Goal: Task Accomplishment & Management: Manage account settings

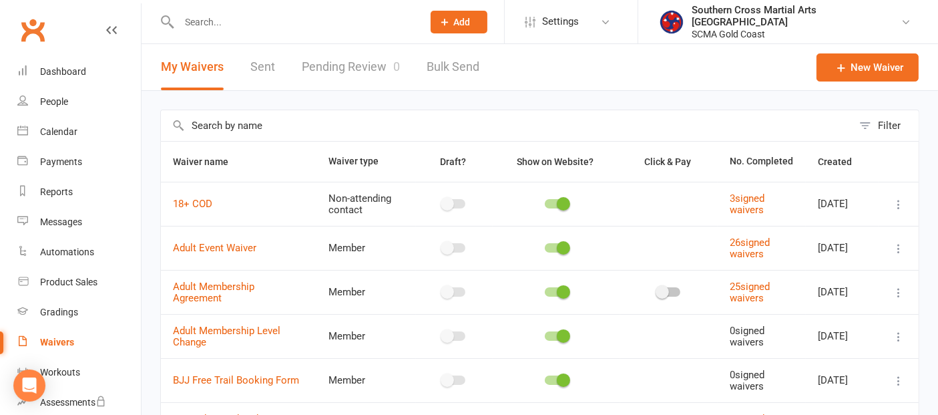
click at [378, 69] on link "Pending Review 0" at bounding box center [351, 67] width 98 height 46
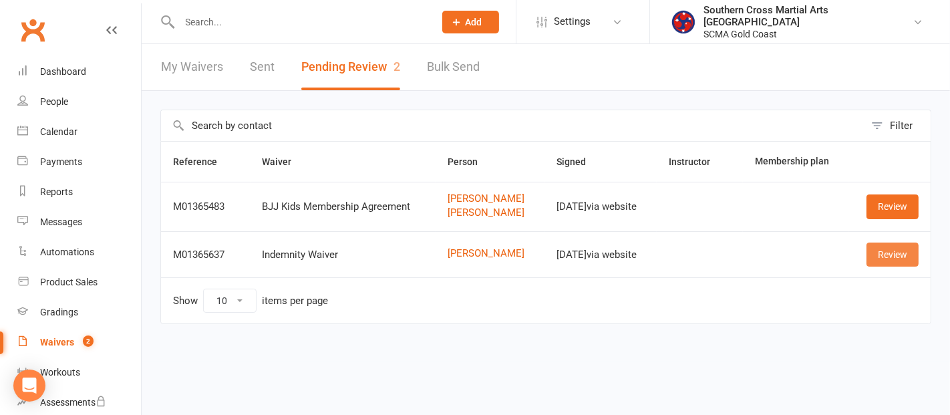
click at [913, 257] on link "Review" at bounding box center [892, 254] width 52 height 24
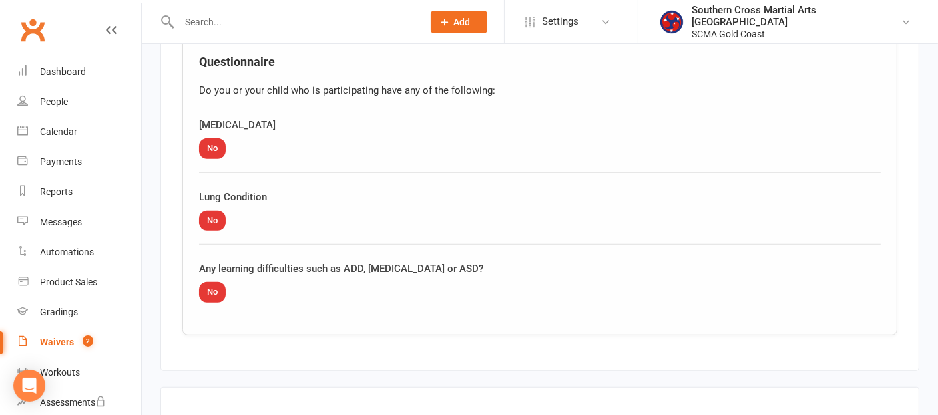
scroll to position [1181, 0]
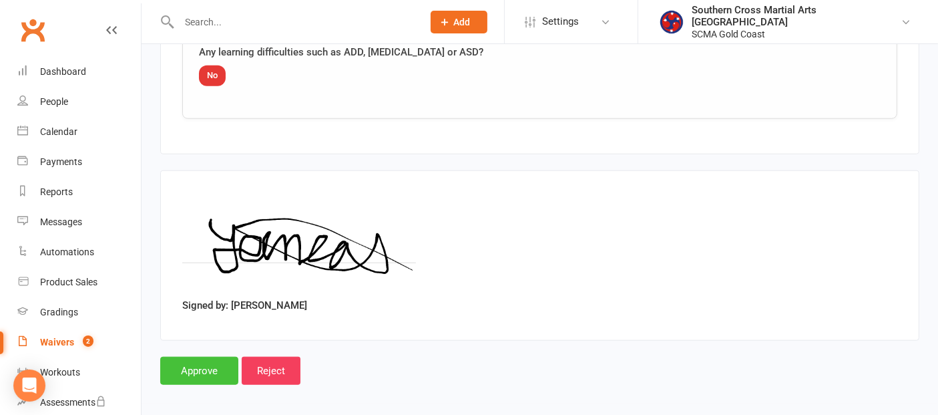
click at [224, 369] on input "Approve" at bounding box center [199, 371] width 78 height 28
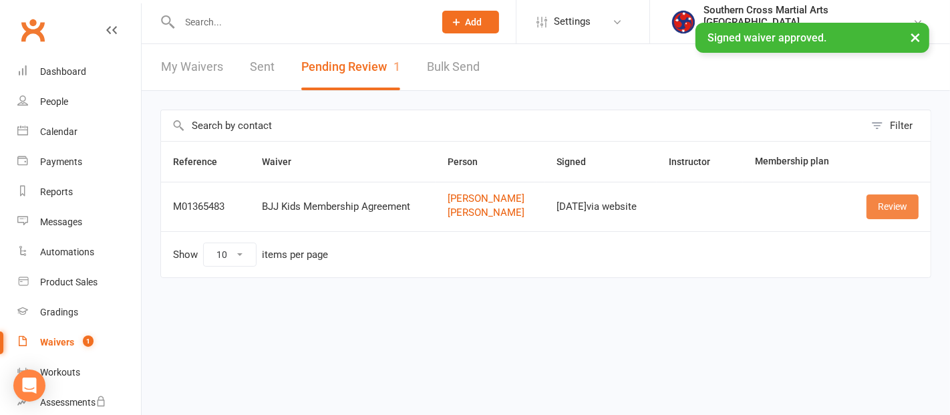
click at [886, 208] on link "Review" at bounding box center [892, 206] width 52 height 24
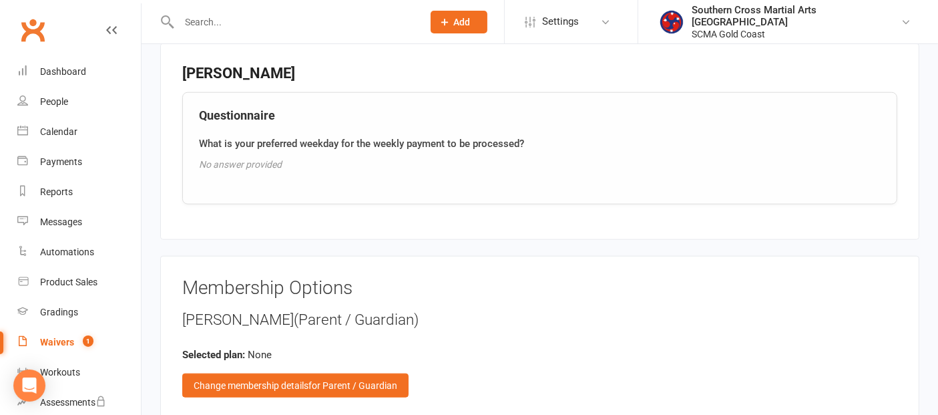
scroll to position [1558, 0]
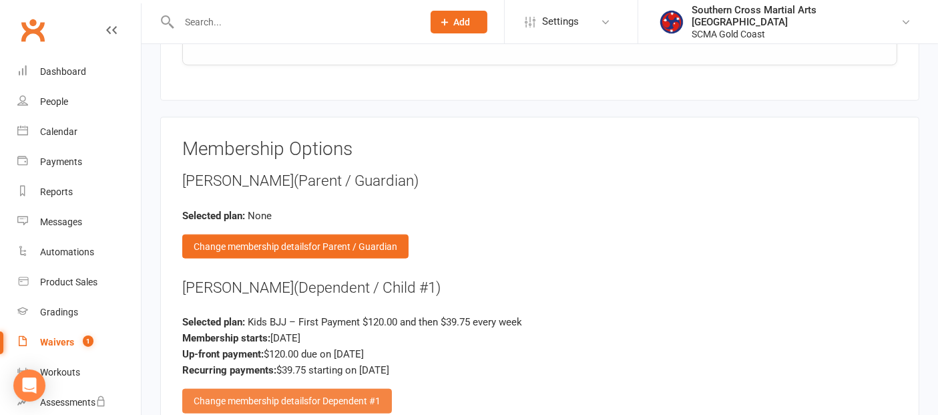
click at [301, 393] on div "Change membership details for Dependent #1" at bounding box center [287, 401] width 210 height 24
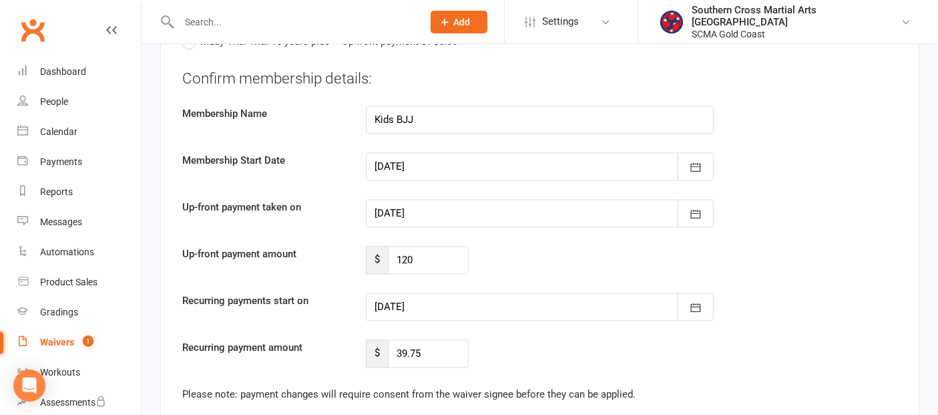
scroll to position [2819, 0]
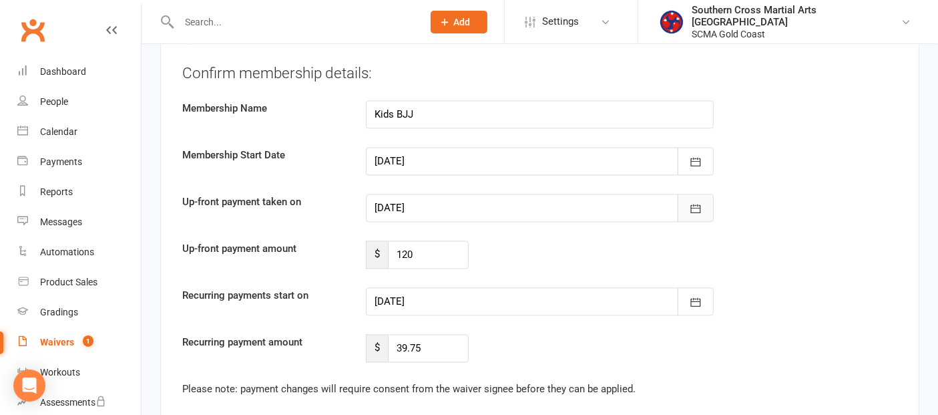
click at [690, 202] on icon "button" at bounding box center [695, 208] width 13 height 13
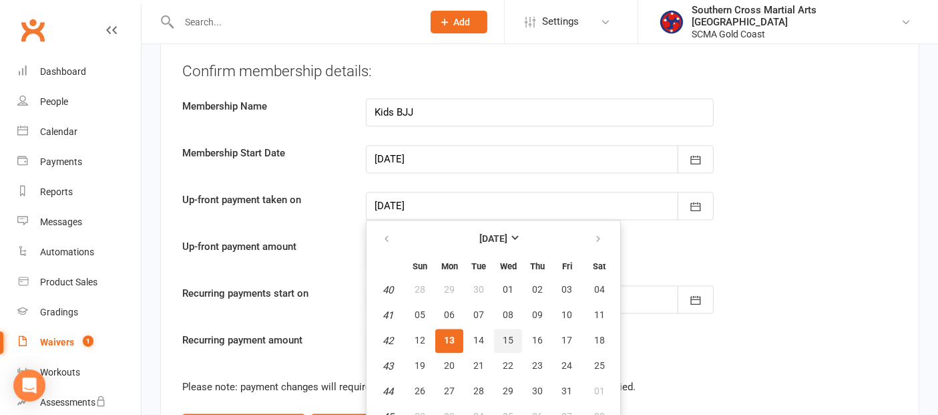
click at [503, 335] on span "15" at bounding box center [508, 340] width 11 height 11
type input "[DATE]"
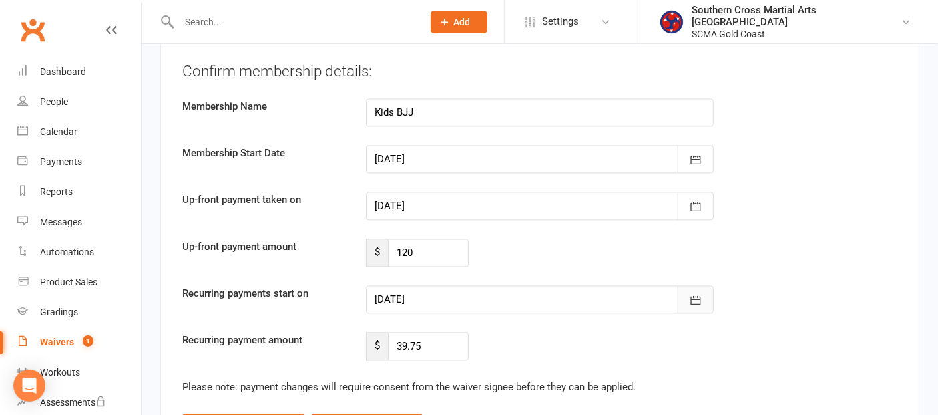
click at [685, 285] on button "button" at bounding box center [696, 299] width 36 height 28
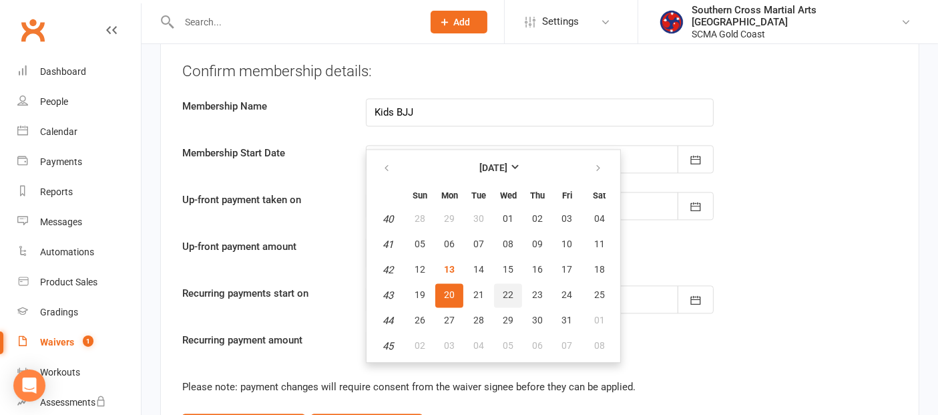
click at [503, 289] on span "22" at bounding box center [508, 294] width 11 height 11
type input "[DATE]"
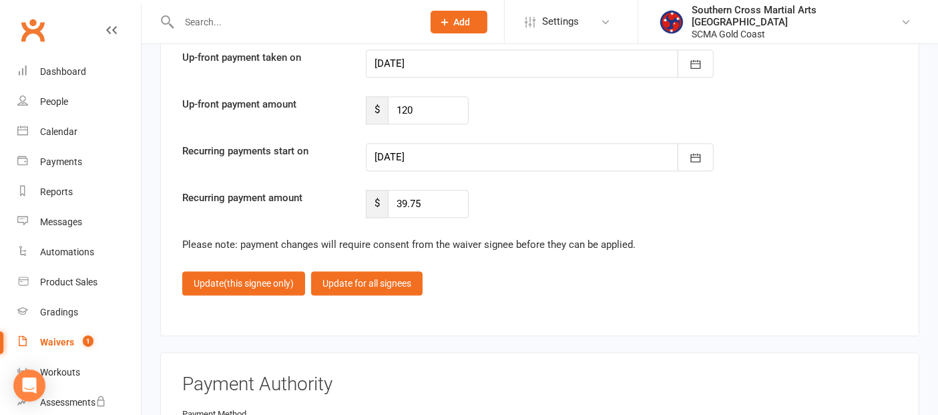
scroll to position [2970, 0]
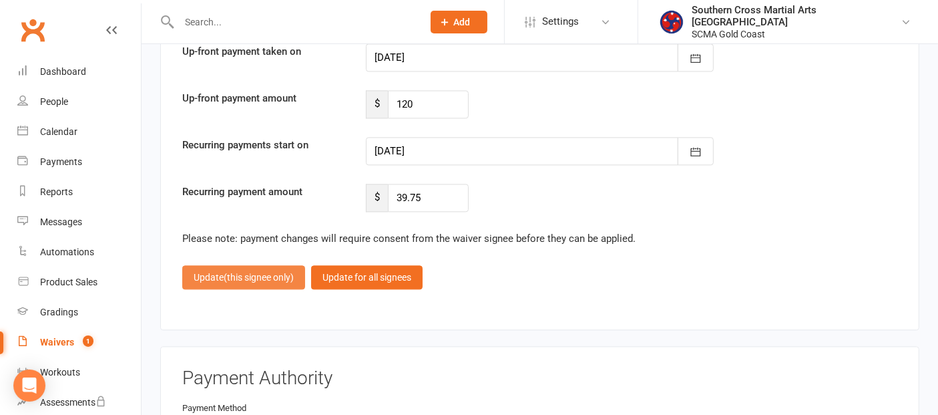
click at [280, 272] on span "(this signee only)" at bounding box center [259, 277] width 70 height 11
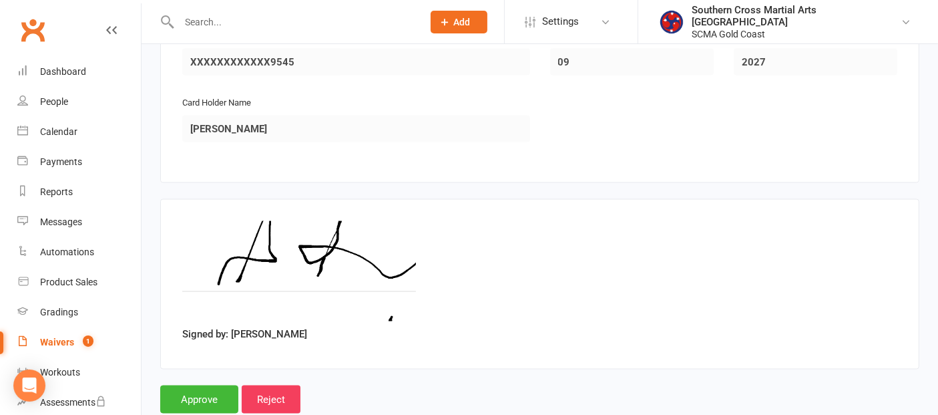
scroll to position [2142, 0]
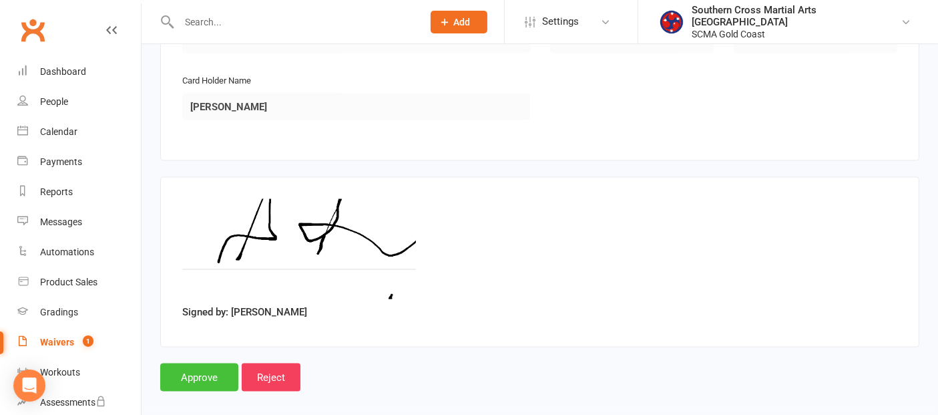
click at [202, 367] on input "Approve" at bounding box center [199, 377] width 78 height 28
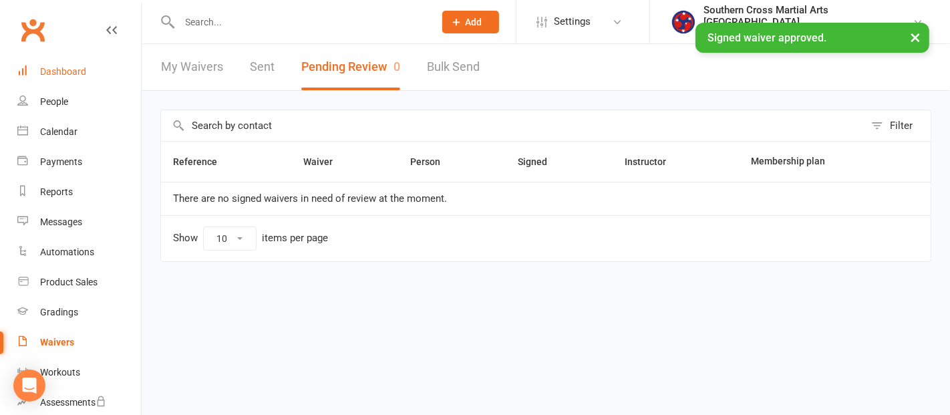
click at [81, 75] on div "Dashboard" at bounding box center [63, 71] width 46 height 11
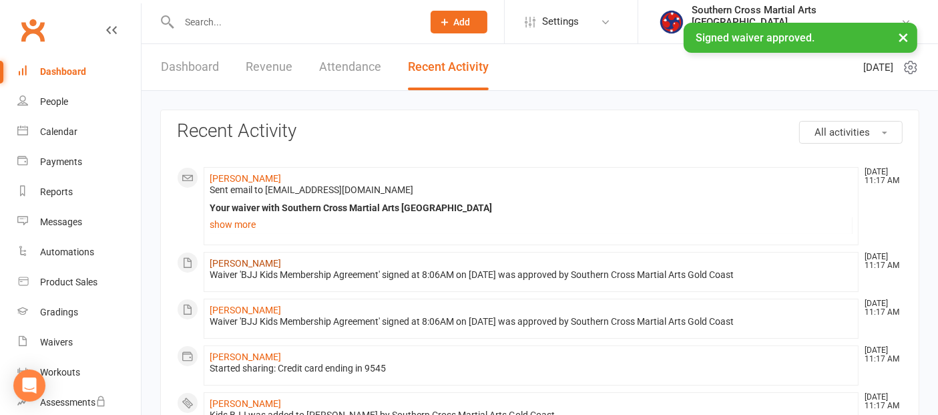
click at [242, 258] on link "[PERSON_NAME]" at bounding box center [245, 263] width 71 height 11
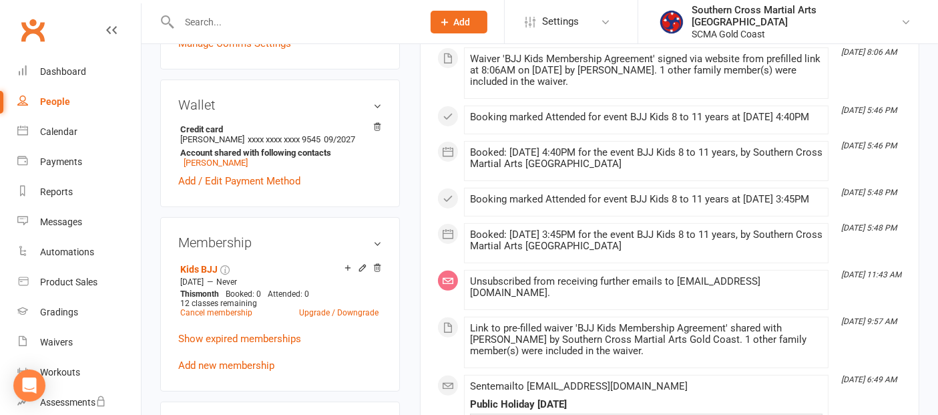
scroll to position [371, 0]
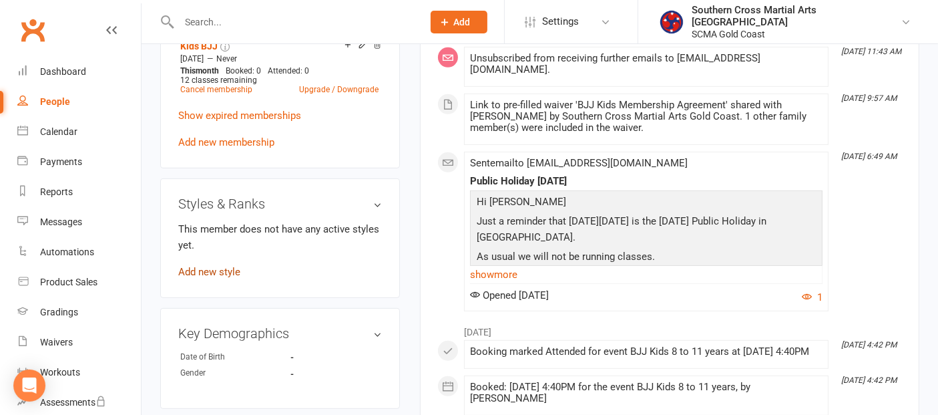
click at [223, 278] on link "Add new style" at bounding box center [209, 272] width 62 height 12
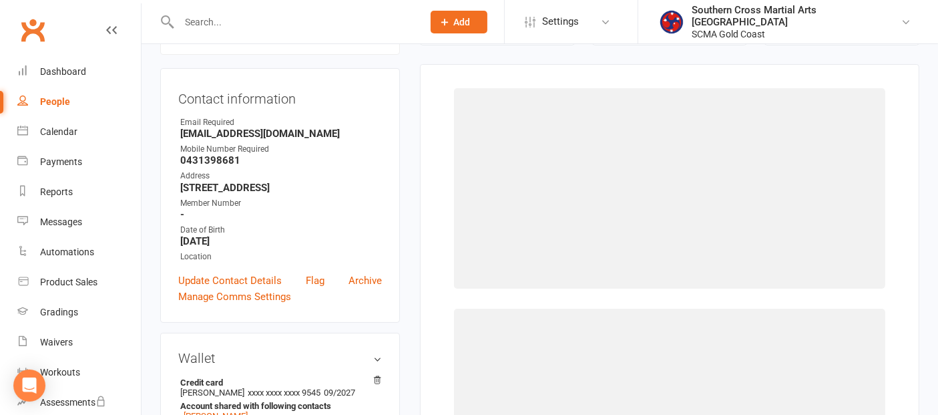
scroll to position [114, 0]
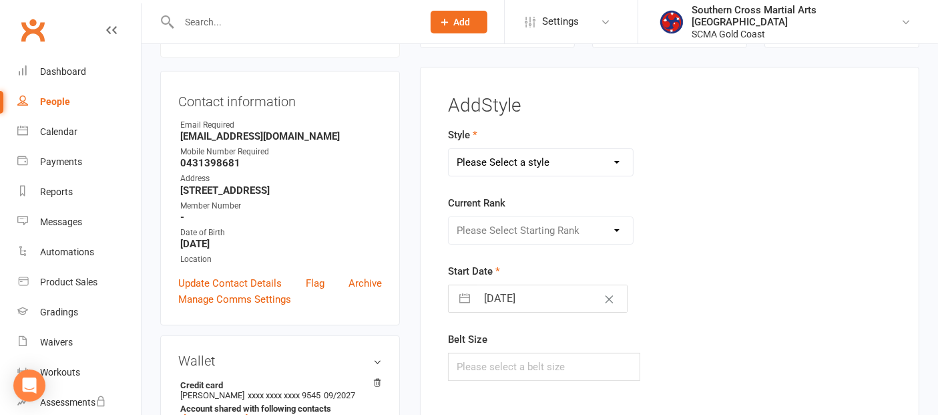
click at [546, 164] on select "Please Select a style BJJ GKK Karate Instructors/Leadership Junior Dragons KEF …" at bounding box center [541, 162] width 184 height 27
select select "3364"
click at [449, 149] on select "Please Select a style BJJ GKK Karate Instructors/Leadership Junior Dragons KEF …" at bounding box center [541, 162] width 184 height 27
click at [574, 224] on select "Please Select Starting Rank White Belt White Black Stripe Half Grey/White Belt …" at bounding box center [541, 230] width 184 height 27
select select "39461"
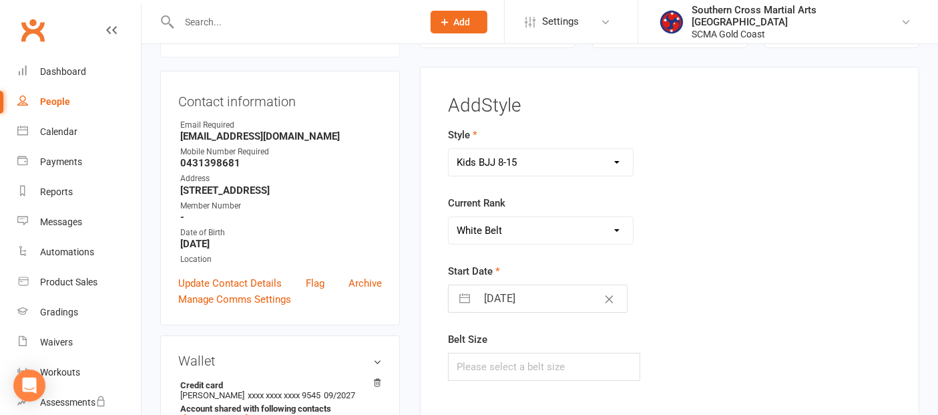
click at [449, 217] on select "Please Select Starting Rank White Belt White Black Stripe Half Grey/White Belt …" at bounding box center [541, 230] width 184 height 27
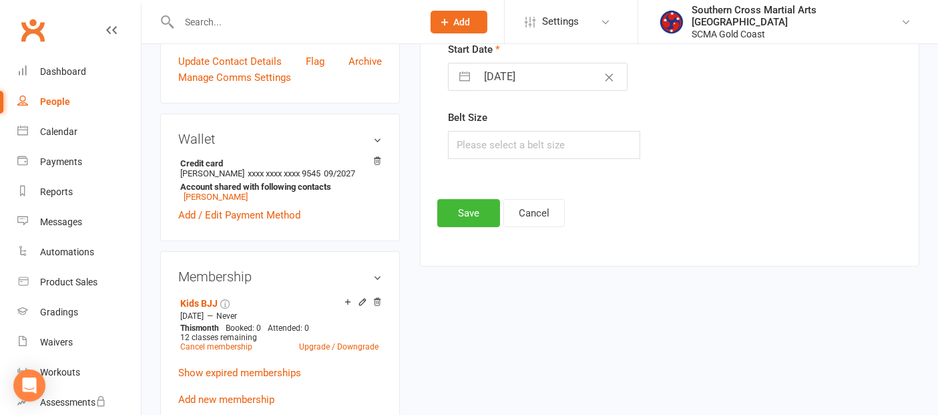
scroll to position [337, 0]
click at [512, 142] on input "text" at bounding box center [544, 144] width 192 height 28
type input "A"
type input "M4"
click at [461, 199] on button "Save" at bounding box center [468, 212] width 63 height 28
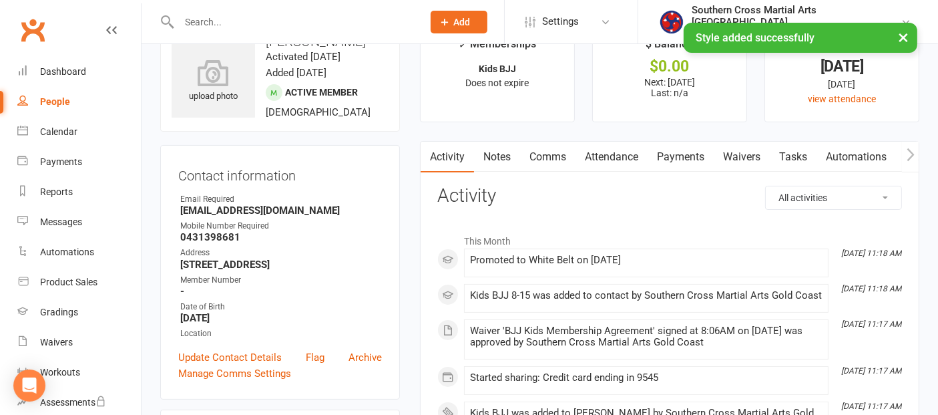
scroll to position [0, 0]
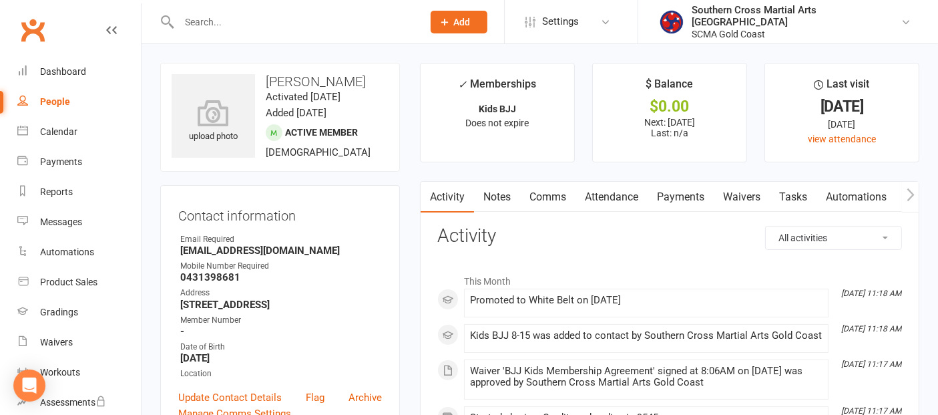
click at [903, 197] on button "button" at bounding box center [910, 197] width 17 height 30
click at [910, 195] on icon "button" at bounding box center [911, 195] width 8 height 14
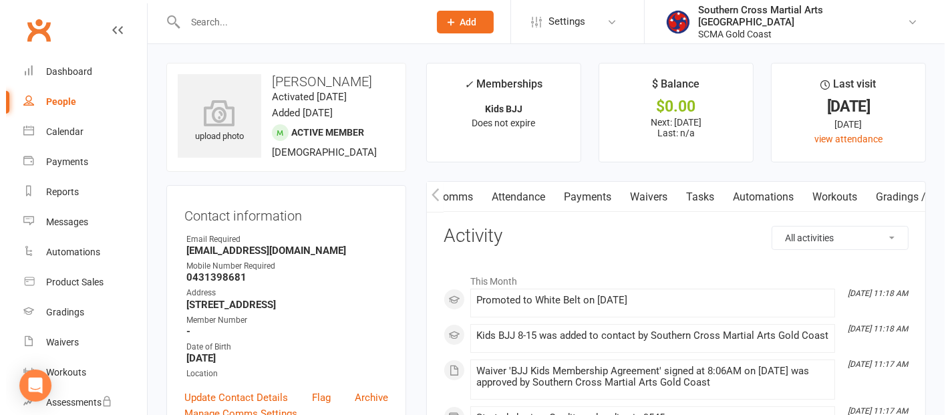
scroll to position [0, 242]
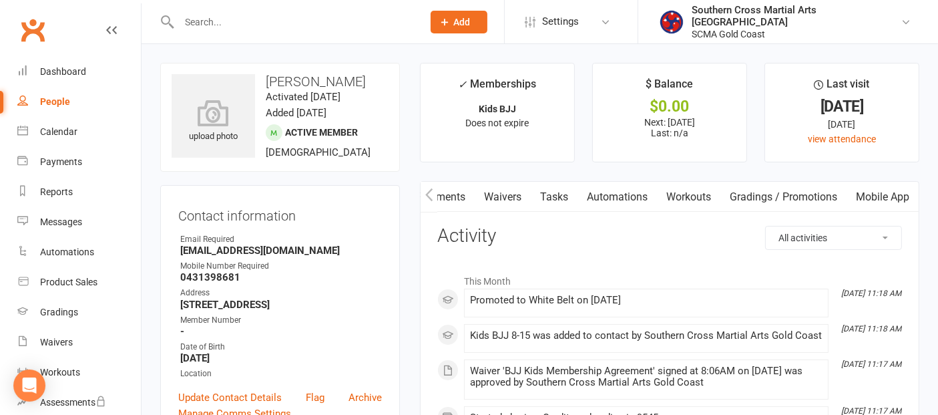
click at [883, 192] on link "Mobile App" at bounding box center [883, 197] width 72 height 31
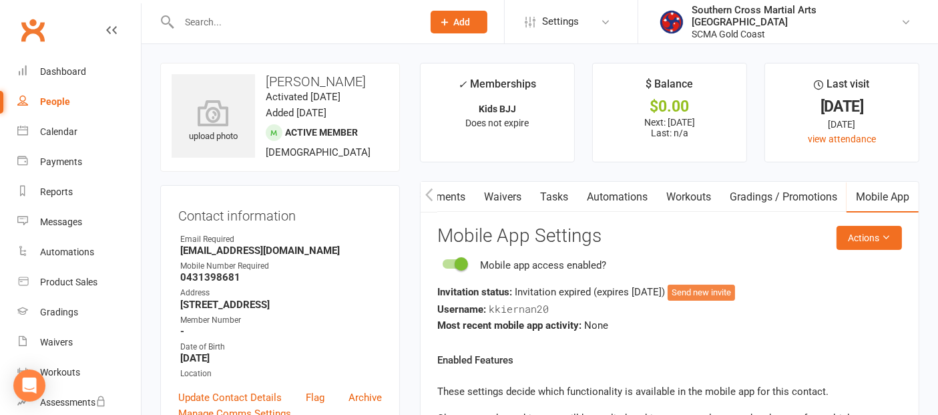
click at [714, 287] on button "Send new invite" at bounding box center [701, 292] width 67 height 16
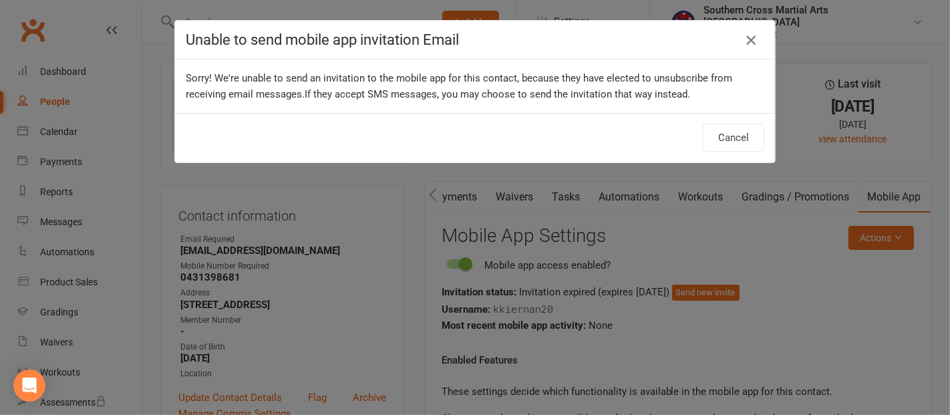
click at [746, 43] on icon "button" at bounding box center [751, 40] width 16 height 16
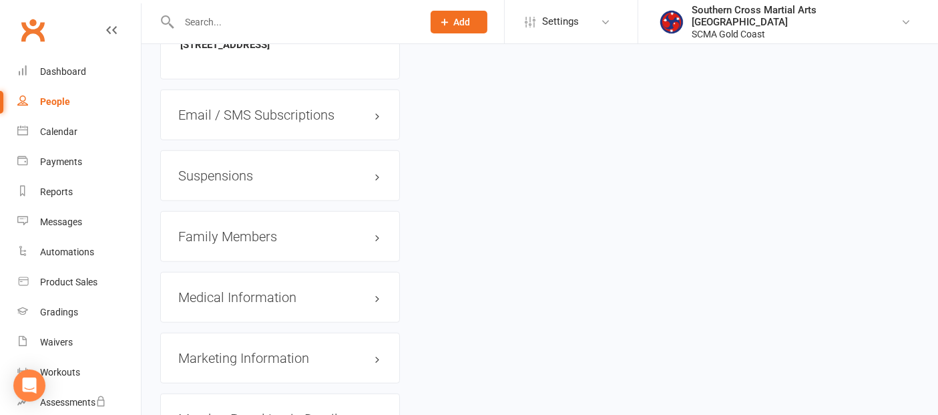
scroll to position [1187, 0]
click at [333, 122] on h3 "Email / SMS Subscriptions edit" at bounding box center [280, 114] width 204 height 15
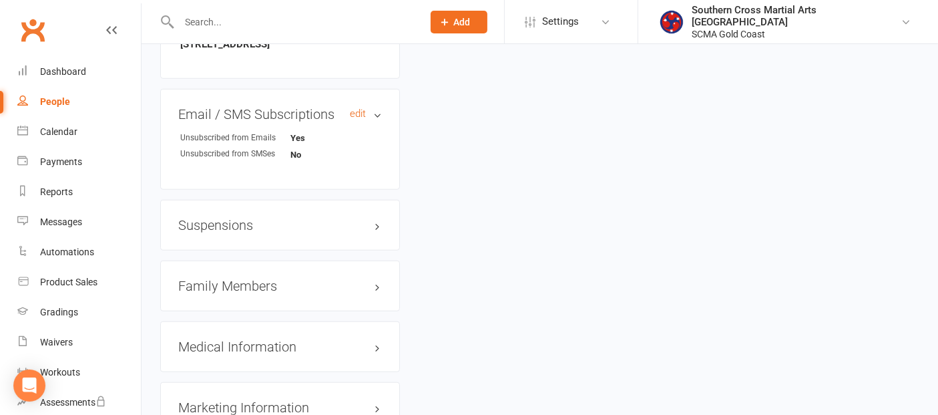
click at [353, 120] on link "edit" at bounding box center [358, 113] width 16 height 11
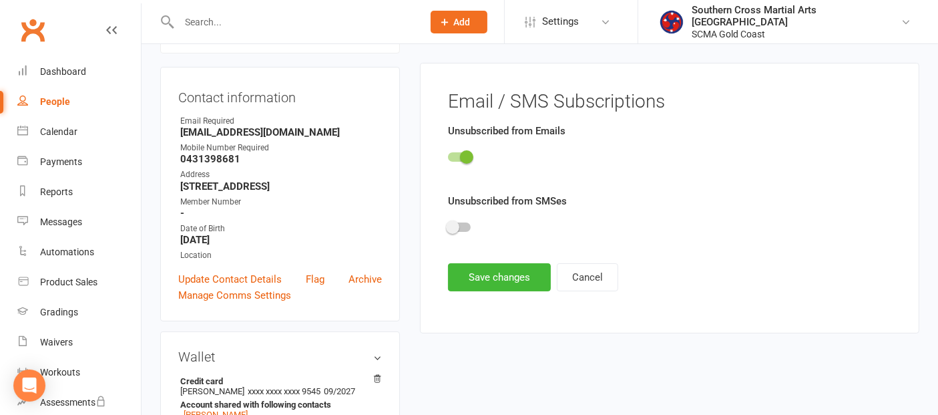
scroll to position [114, 0]
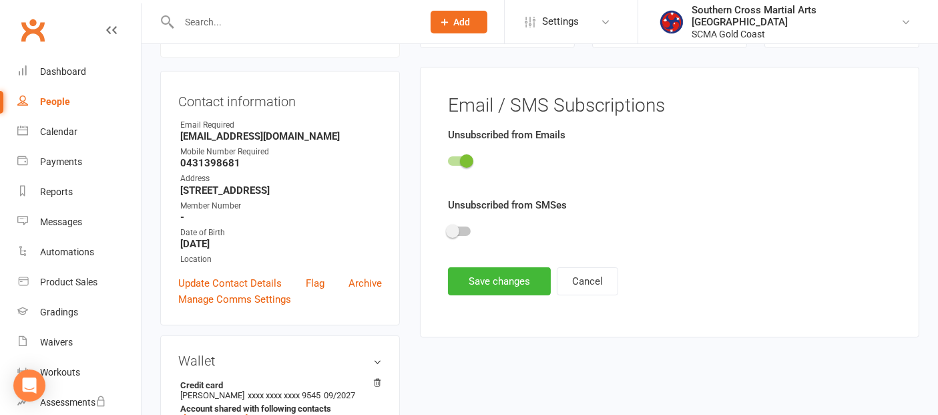
click at [458, 157] on div at bounding box center [459, 160] width 23 height 9
click at [448, 159] on input "checkbox" at bounding box center [448, 159] width 0 height 0
click at [477, 286] on button "Save changes" at bounding box center [499, 281] width 103 height 28
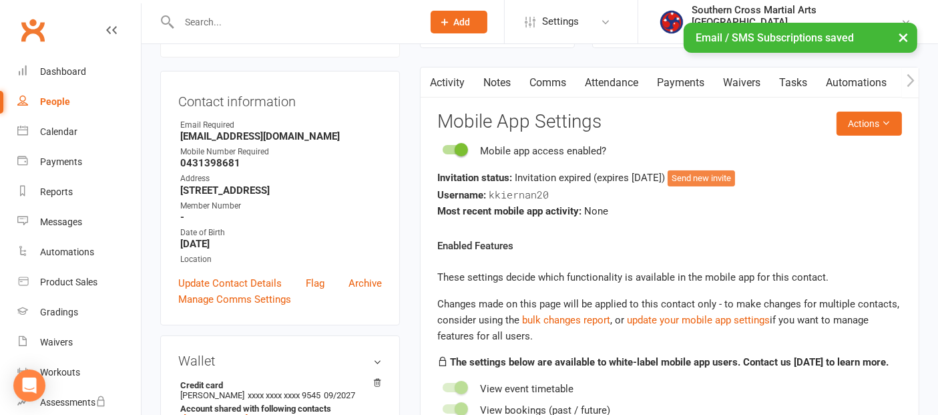
click at [735, 176] on button "Send new invite" at bounding box center [701, 178] width 67 height 16
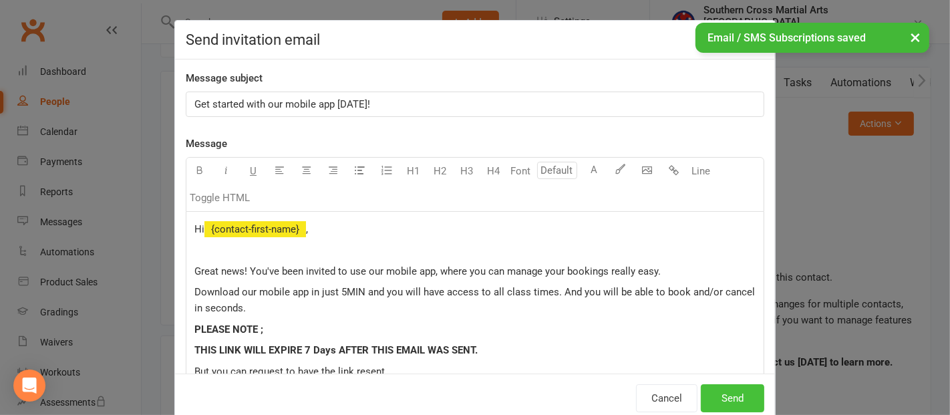
click at [727, 401] on button "Send" at bounding box center [731, 398] width 63 height 28
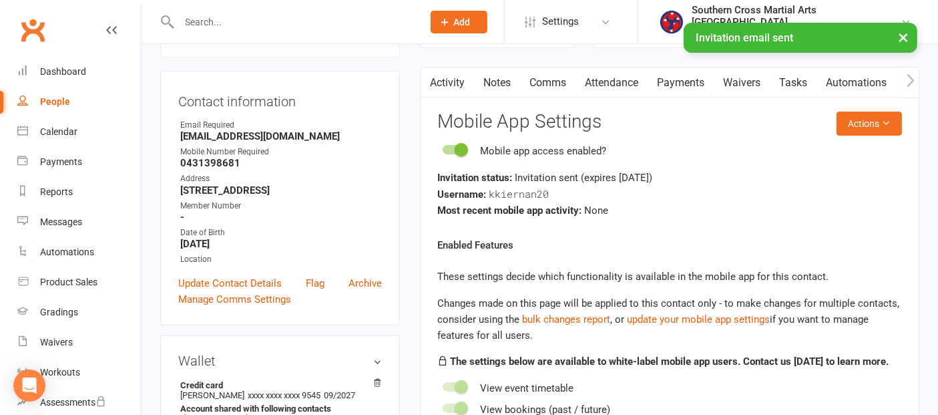
click at [60, 90] on link "People" at bounding box center [79, 102] width 124 height 30
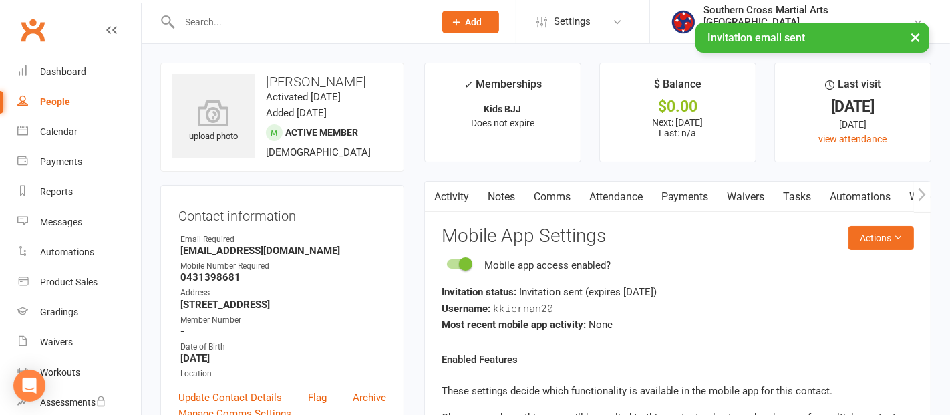
select select "100"
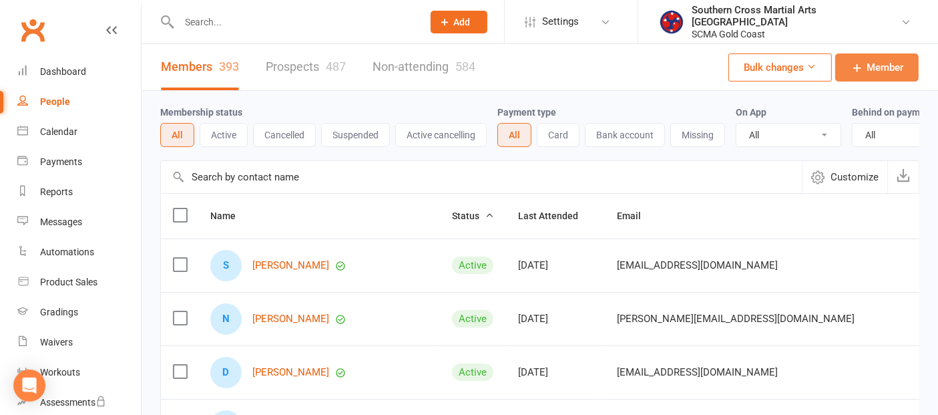
click at [858, 67] on icon at bounding box center [857, 67] width 13 height 13
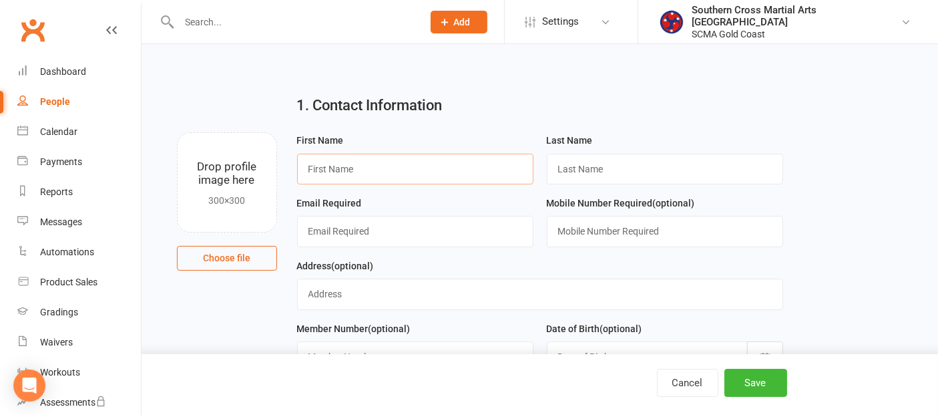
click at [477, 174] on input "text" at bounding box center [415, 169] width 236 height 31
type input "[PERSON_NAME]"
click at [557, 164] on input "text" at bounding box center [665, 169] width 236 height 31
type input "???"
click at [469, 234] on input "text" at bounding box center [415, 231] width 236 height 31
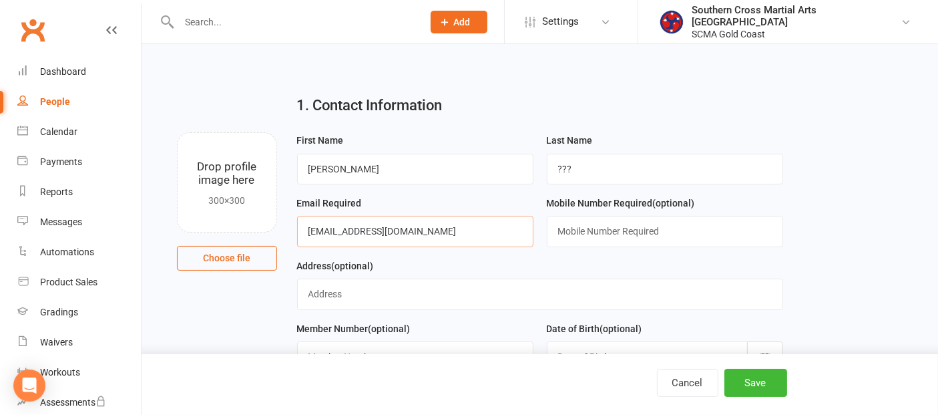
type input "[EMAIL_ADDRESS][DOMAIN_NAME]"
click at [579, 234] on input "text" at bounding box center [665, 231] width 236 height 31
type input "0402421395"
click at [495, 298] on input "text" at bounding box center [540, 293] width 486 height 31
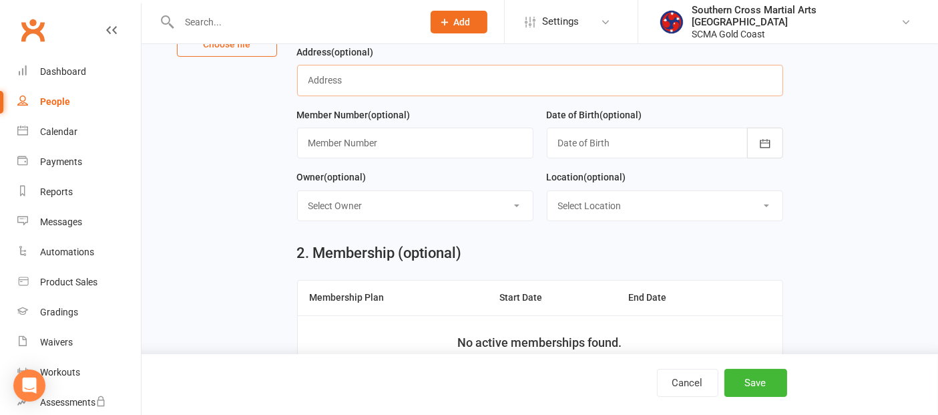
scroll to position [222, 0]
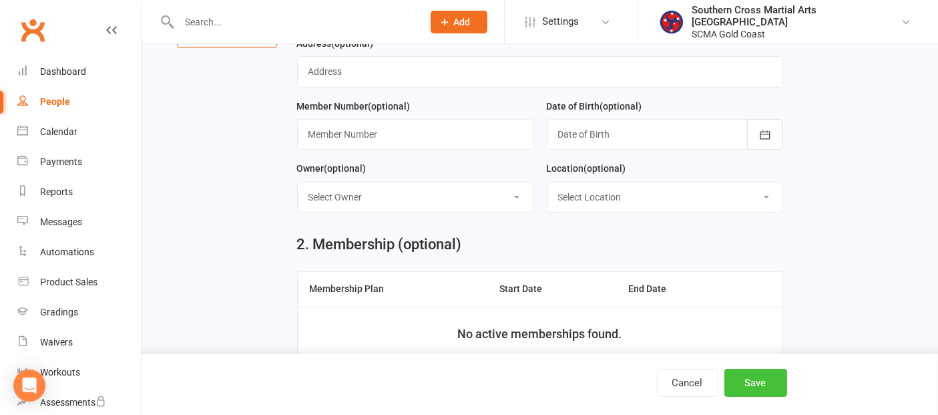
click at [773, 394] on button "Save" at bounding box center [756, 383] width 63 height 28
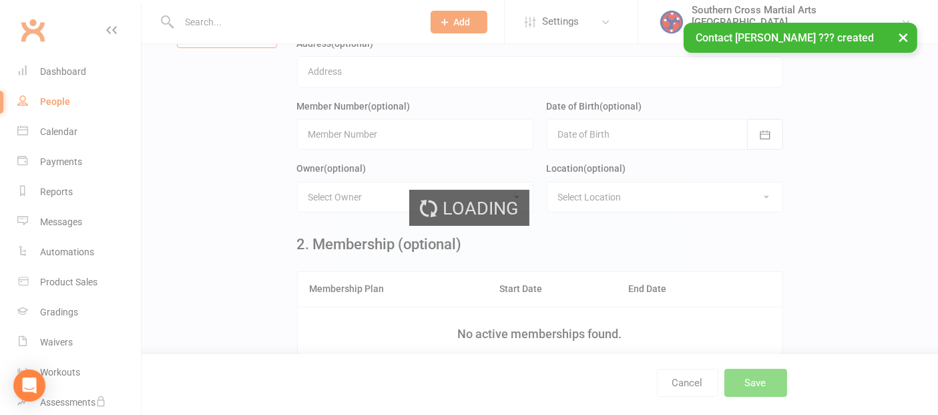
scroll to position [0, 0]
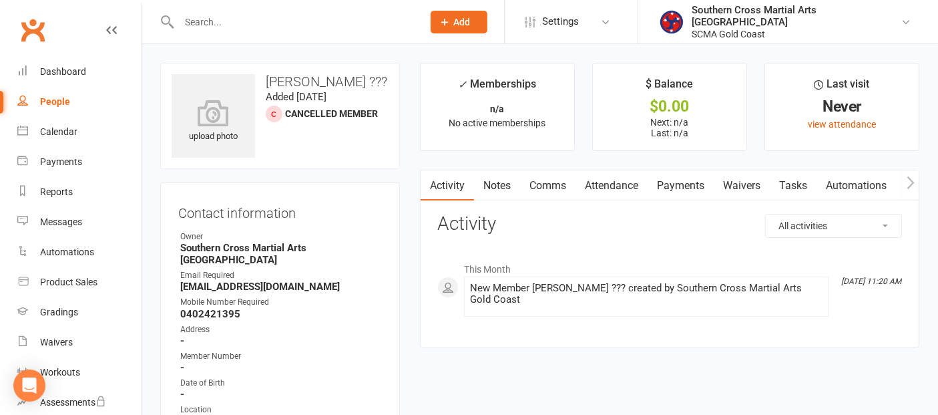
click at [903, 184] on button "button" at bounding box center [910, 185] width 17 height 30
click at [897, 186] on link "Gradings / Promotions" at bounding box center [923, 185] width 126 height 31
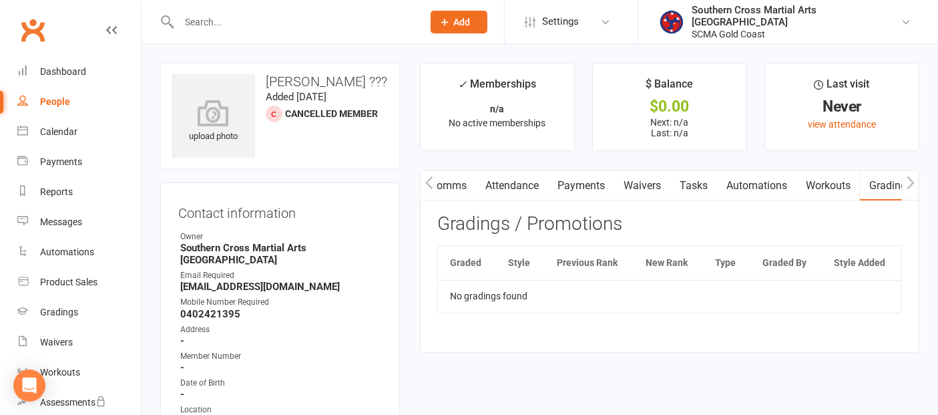
click at [915, 174] on button "button" at bounding box center [910, 185] width 17 height 30
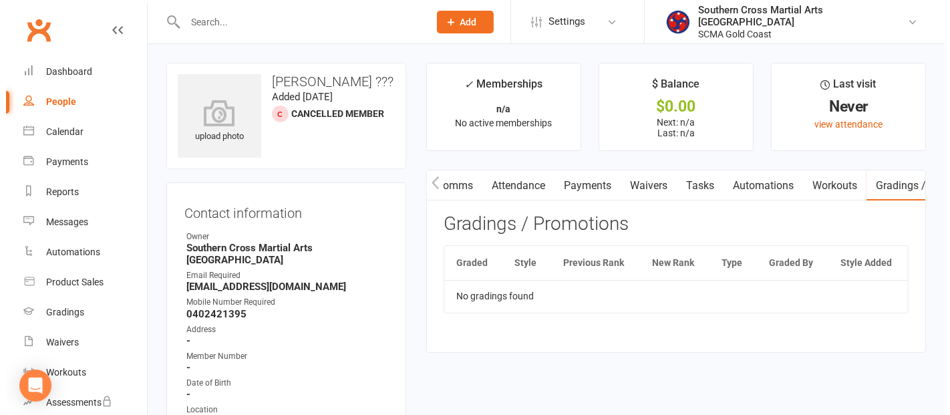
scroll to position [0, 242]
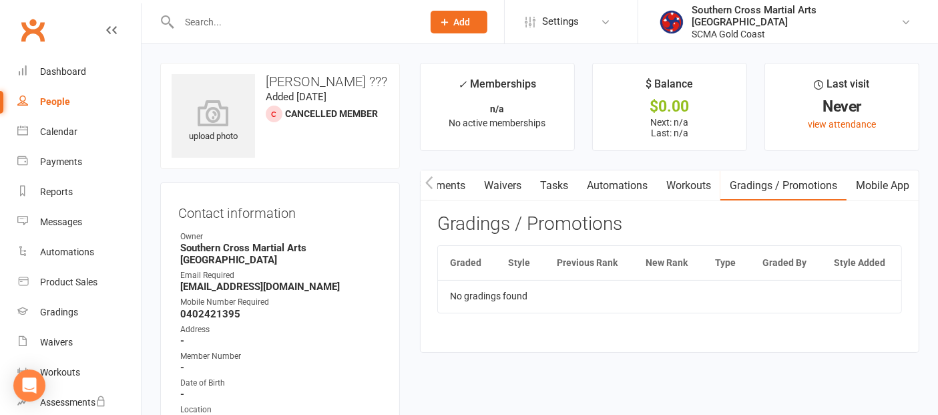
click at [899, 182] on link "Mobile App" at bounding box center [883, 185] width 72 height 31
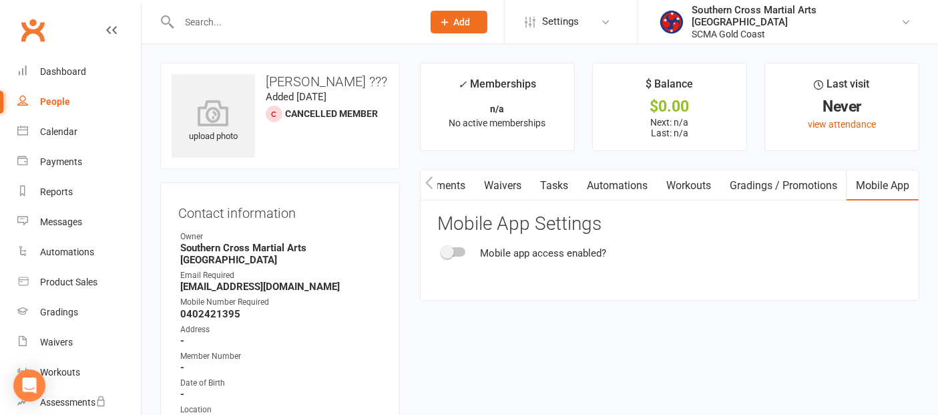
click at [453, 250] on span at bounding box center [447, 251] width 13 height 13
click at [443, 250] on input "checkbox" at bounding box center [443, 250] width 0 height 0
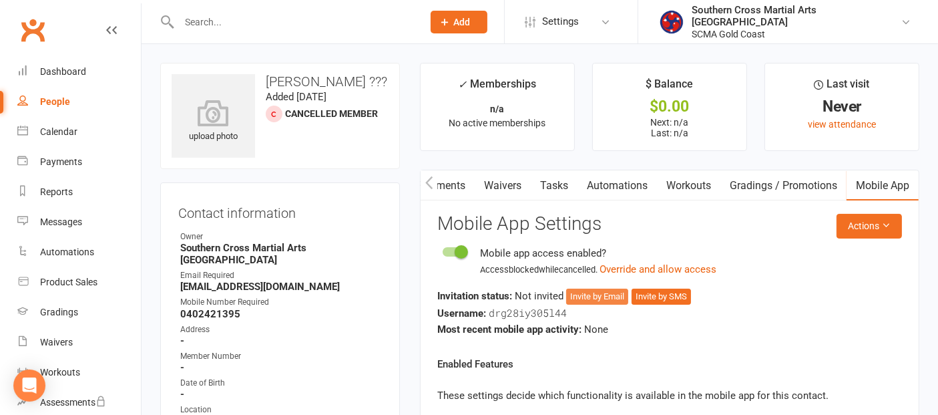
click at [622, 291] on button "Invite by Email" at bounding box center [597, 296] width 62 height 16
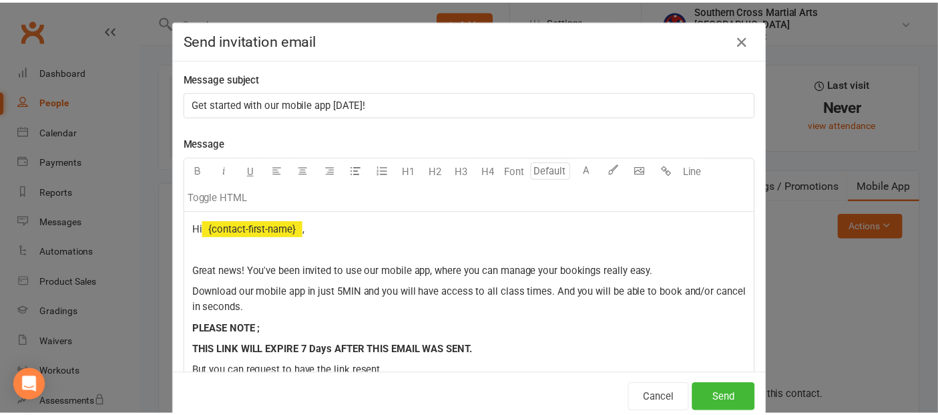
scroll to position [0, 235]
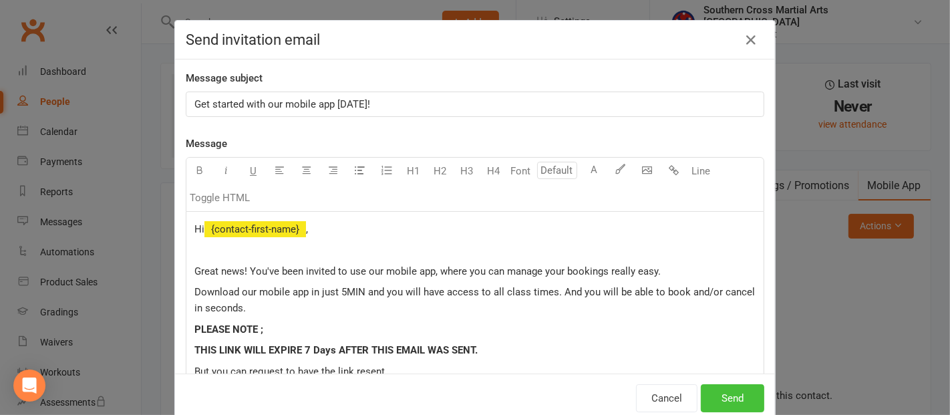
click at [733, 392] on button "Send" at bounding box center [731, 398] width 63 height 28
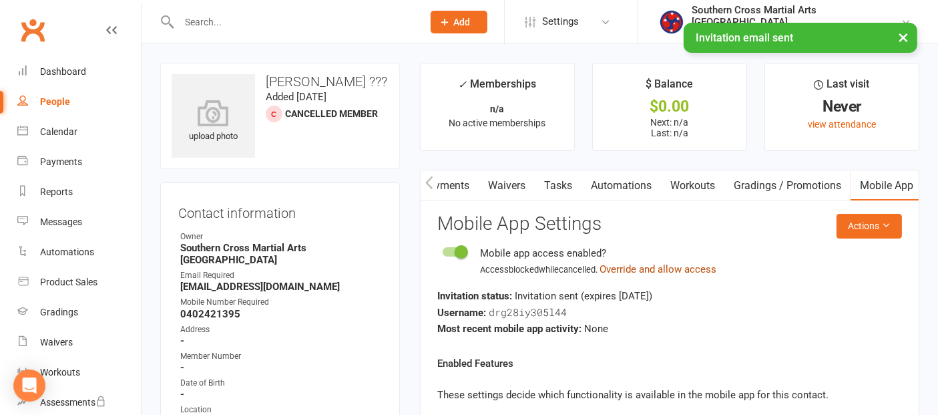
click at [677, 262] on button "Override and allow access" at bounding box center [658, 269] width 117 height 16
click at [499, 184] on link "Waivers" at bounding box center [507, 185] width 56 height 31
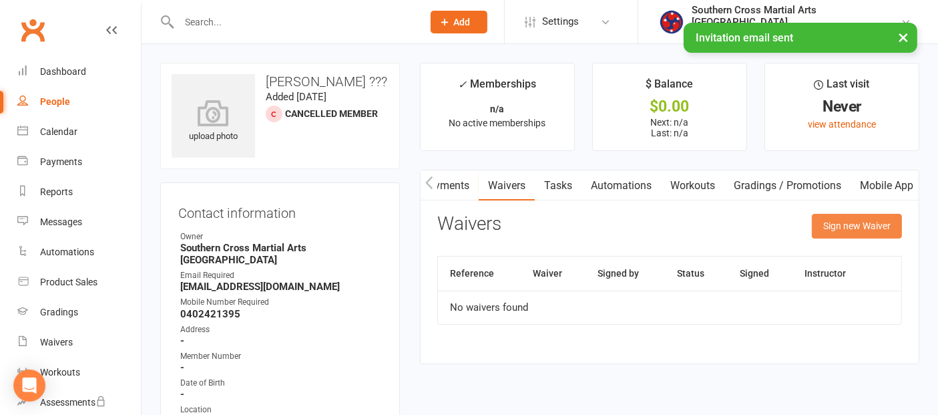
click at [830, 218] on button "Sign new Waiver" at bounding box center [857, 226] width 90 height 24
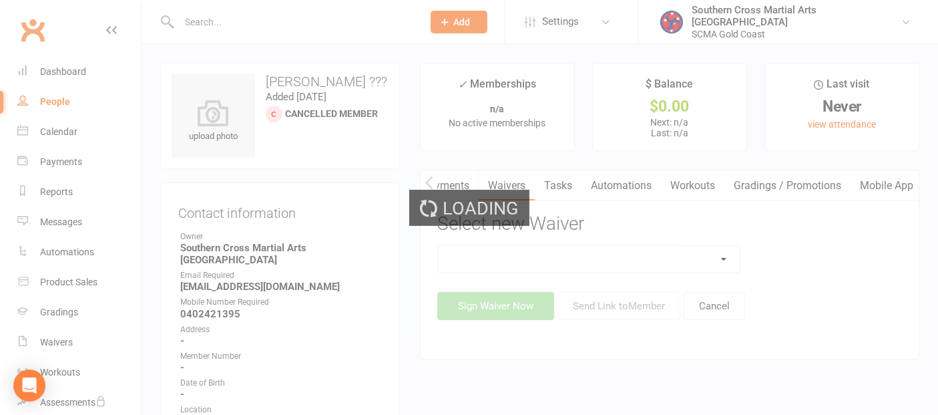
click at [631, 254] on div "Loading" at bounding box center [469, 207] width 938 height 415
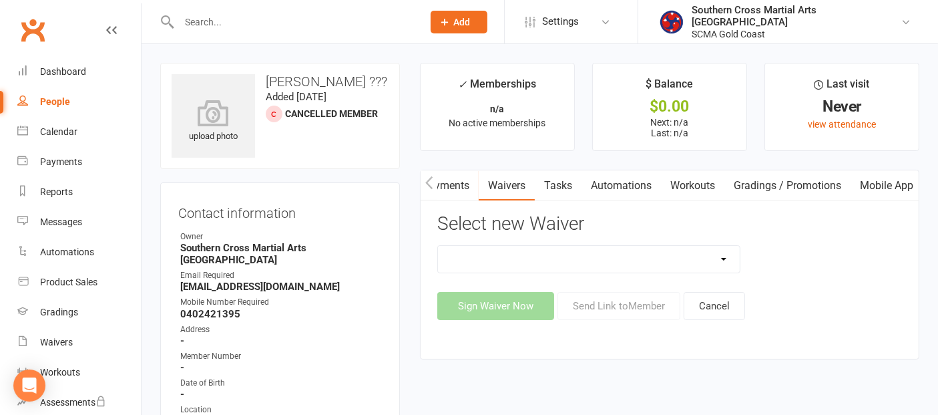
click at [661, 252] on select "Adult Event Waiver Adult Membership Agreement Adult Membership Level Change BJJ…" at bounding box center [589, 259] width 302 height 27
select select "6219"
click at [438, 246] on select "Adult Event Waiver Adult Membership Agreement Adult Membership Level Change BJJ…" at bounding box center [589, 259] width 302 height 27
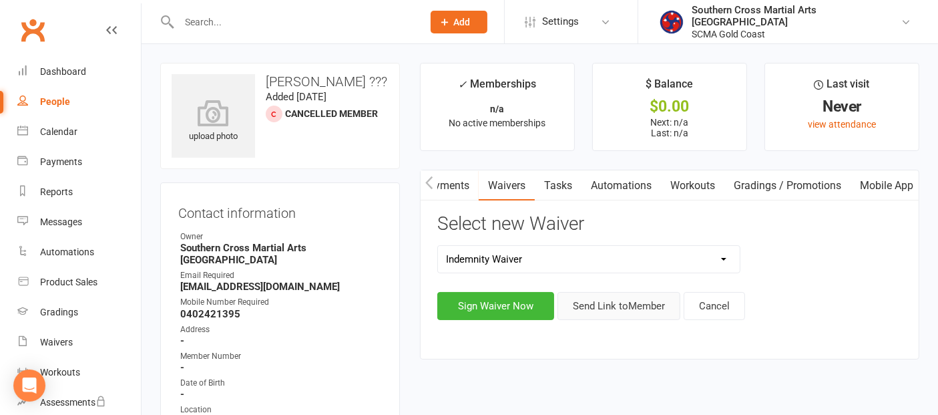
click at [596, 296] on button "Send Link to Member" at bounding box center [619, 306] width 123 height 28
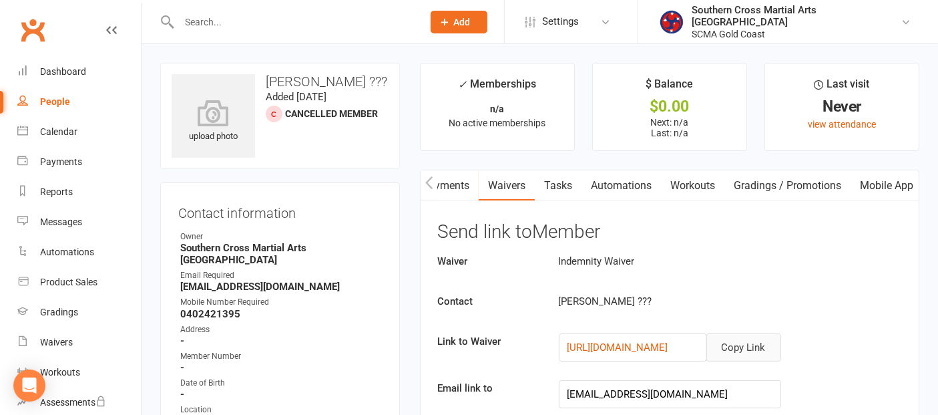
drag, startPoint x: 747, startPoint y: 342, endPoint x: 706, endPoint y: 323, distance: 45.1
click at [747, 342] on button "Copy Link" at bounding box center [743, 347] width 75 height 28
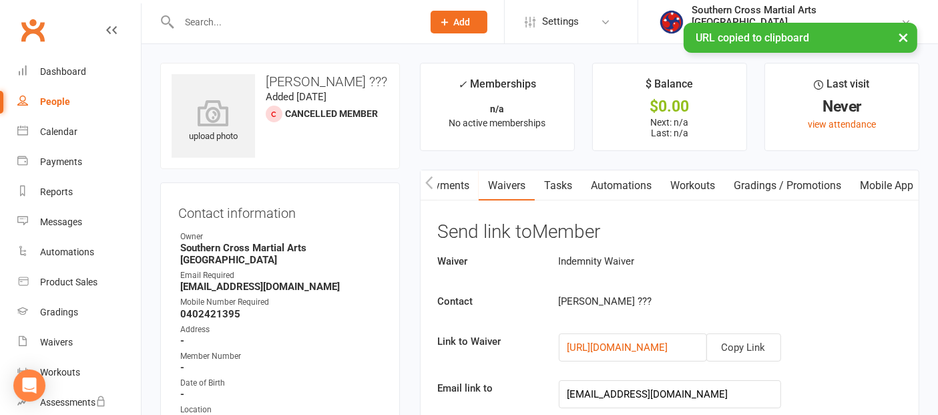
click at [429, 186] on icon "button" at bounding box center [428, 182] width 7 height 13
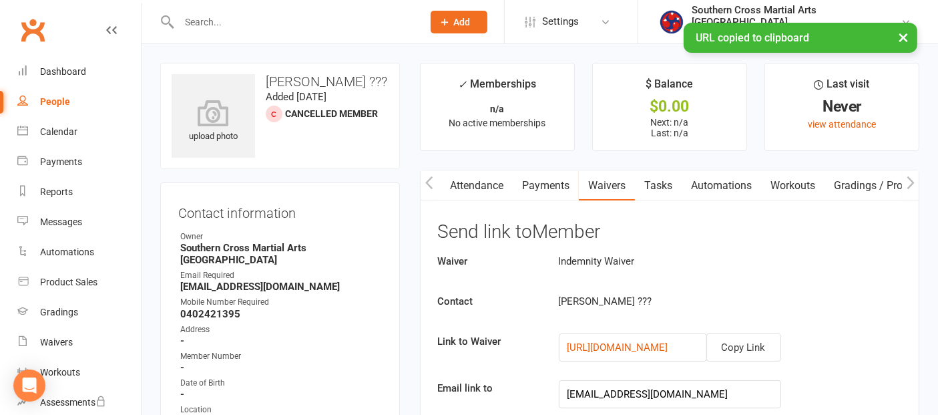
scroll to position [0, 135]
click at [429, 186] on icon "button" at bounding box center [428, 182] width 7 height 13
click at [536, 194] on link "Comms" at bounding box center [547, 185] width 55 height 31
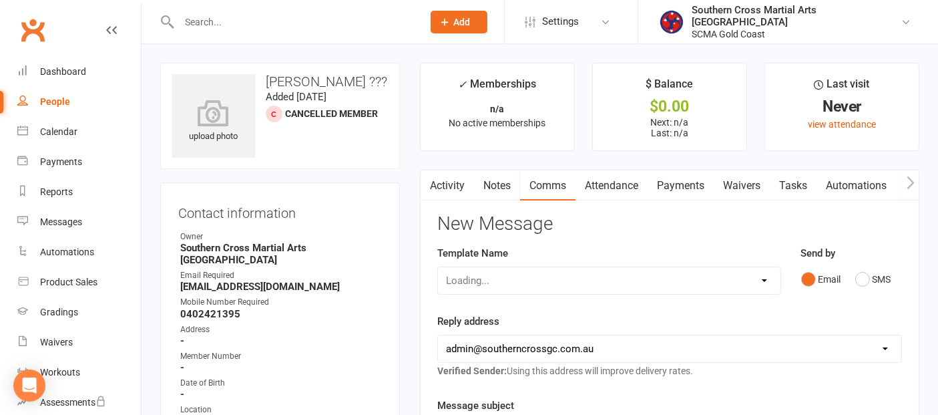
click at [588, 278] on div "Loading..." at bounding box center [609, 280] width 344 height 28
click at [673, 277] on select "Select Template [Email] 11 reasons [Email] 18 Bday [Email] 1 Week no training […" at bounding box center [609, 280] width 343 height 27
click at [762, 181] on link "Waivers" at bounding box center [742, 185] width 56 height 31
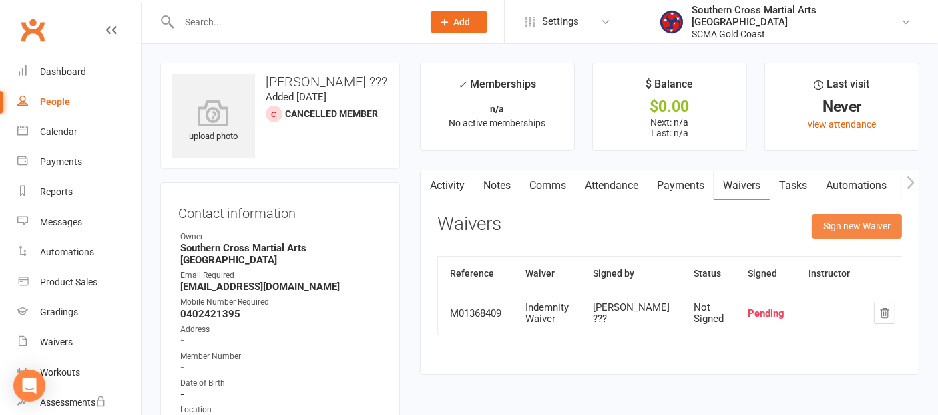
click at [829, 225] on button "Sign new Waiver" at bounding box center [857, 226] width 90 height 24
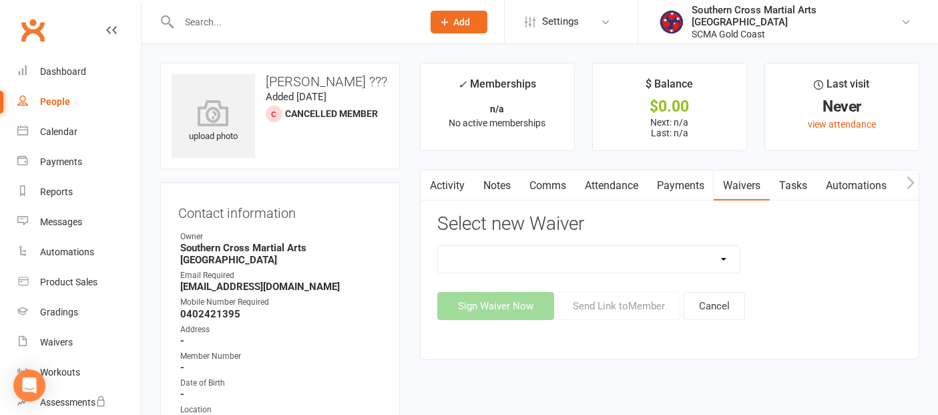
click at [514, 185] on link "Notes" at bounding box center [497, 185] width 46 height 31
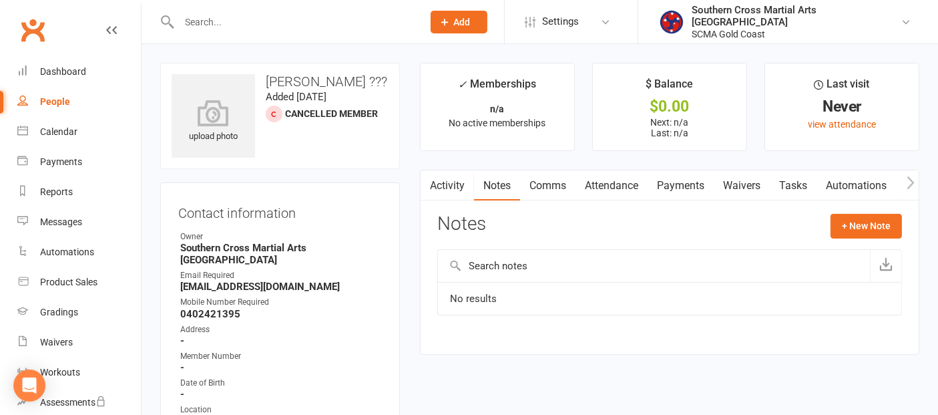
click at [530, 185] on link "Comms" at bounding box center [547, 185] width 55 height 31
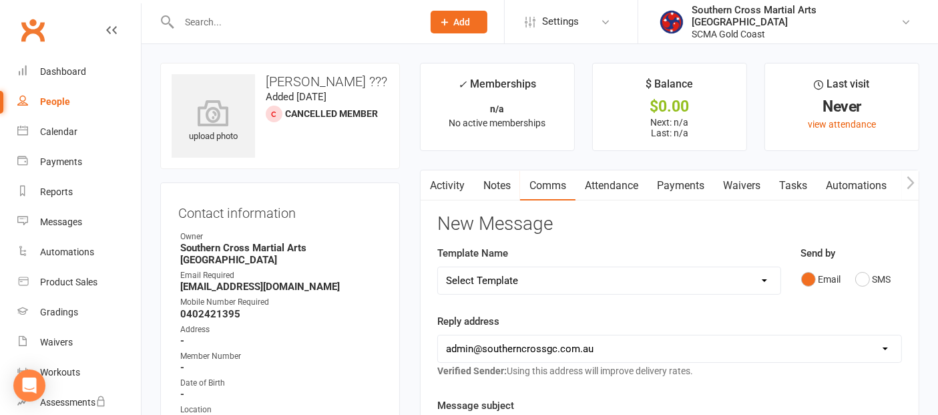
click at [599, 282] on select "Select Template [Email] 11 reasons [Email] 18 Bday [Email] 1 Week no training […" at bounding box center [609, 280] width 343 height 27
select select "114"
click at [438, 267] on select "Select Template [Email] 11 reasons [Email] 18 Bday [Email] 1 Week no training […" at bounding box center [609, 280] width 343 height 27
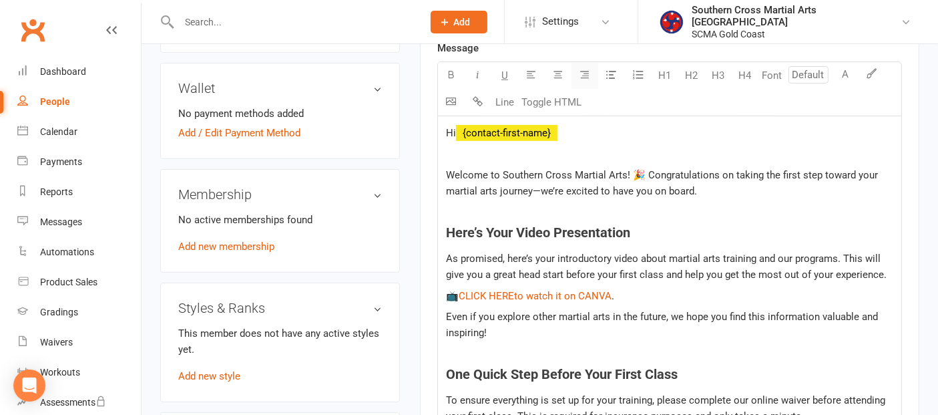
scroll to position [593, 0]
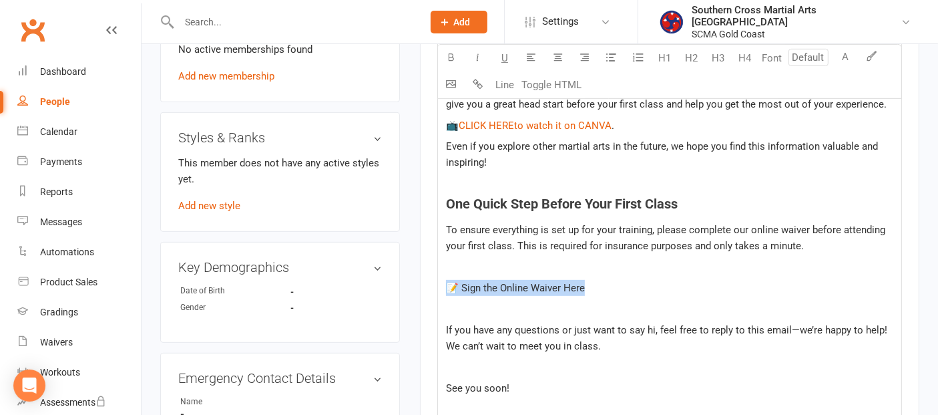
drag, startPoint x: 597, startPoint y: 283, endPoint x: 449, endPoint y: 285, distance: 148.3
click at [449, 285] on p "📝 Sign the Online Waiver Here" at bounding box center [669, 288] width 447 height 16
click at [736, 140] on span "Even if you explore other martial arts in the future, we hope you find this inf…" at bounding box center [663, 154] width 435 height 28
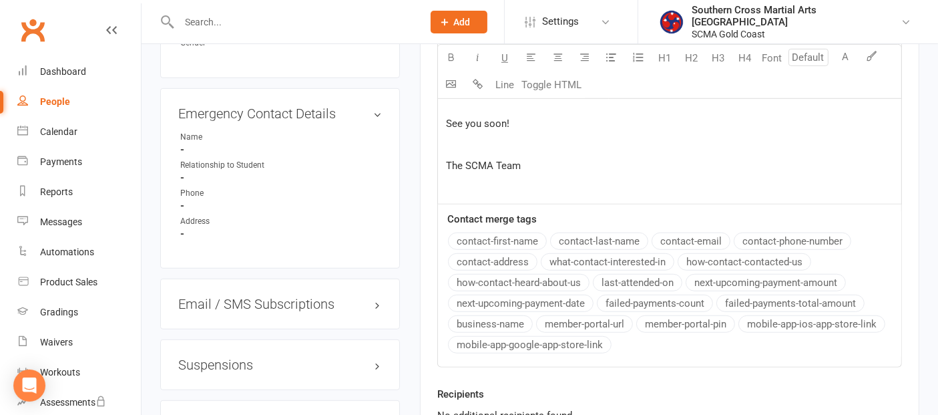
scroll to position [964, 0]
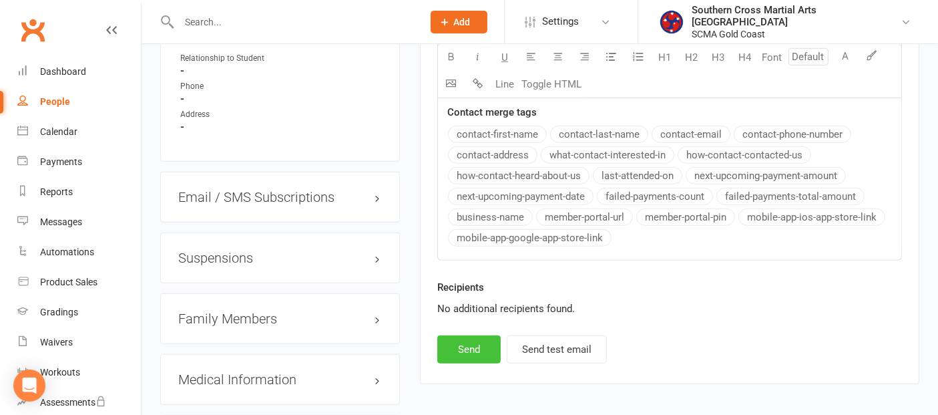
click at [471, 338] on button "Send" at bounding box center [468, 349] width 63 height 28
select select
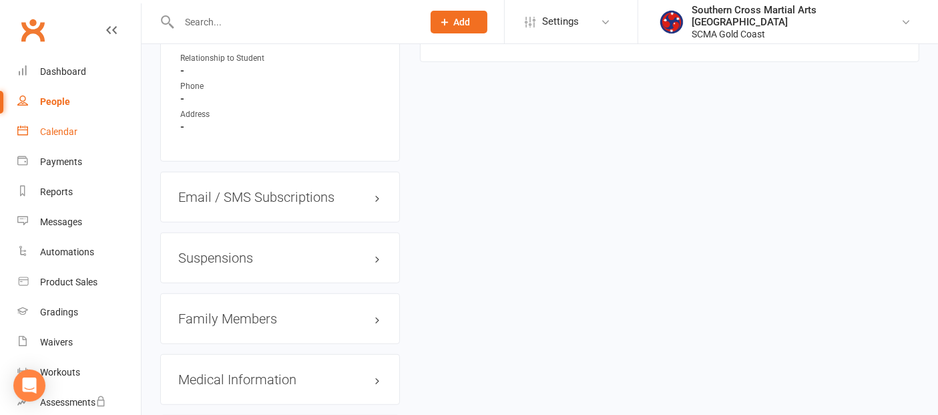
click at [52, 130] on div "Calendar" at bounding box center [58, 131] width 37 height 11
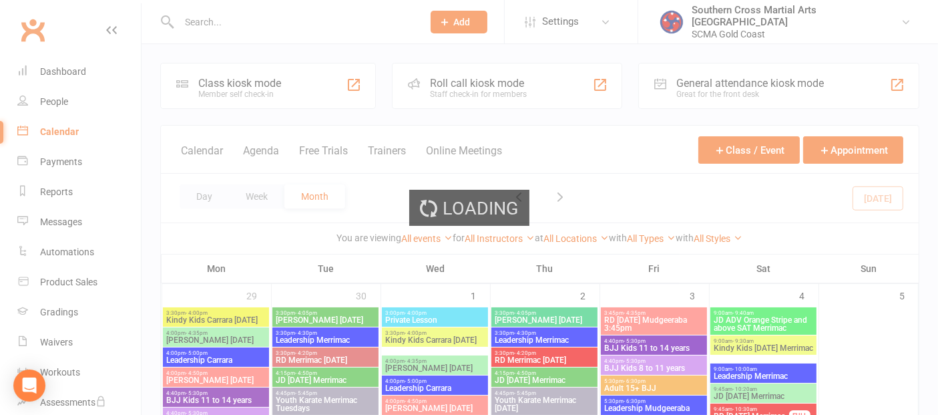
click at [68, 305] on div "Loading" at bounding box center [469, 207] width 938 height 415
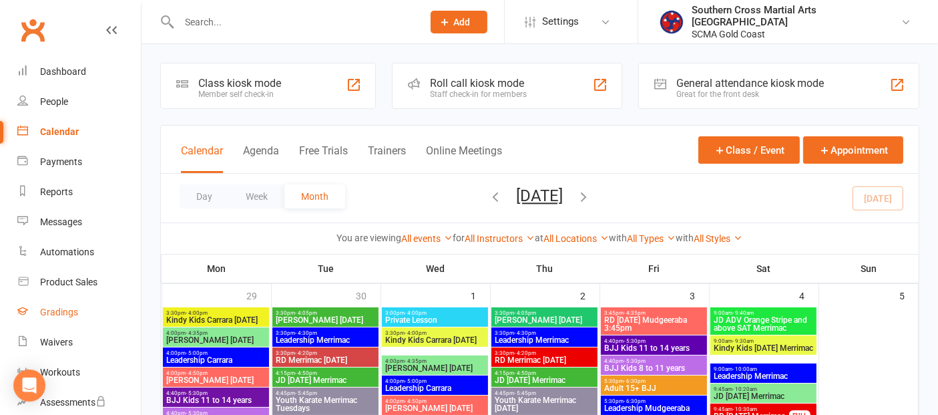
click at [67, 312] on div "Gradings" at bounding box center [59, 312] width 38 height 11
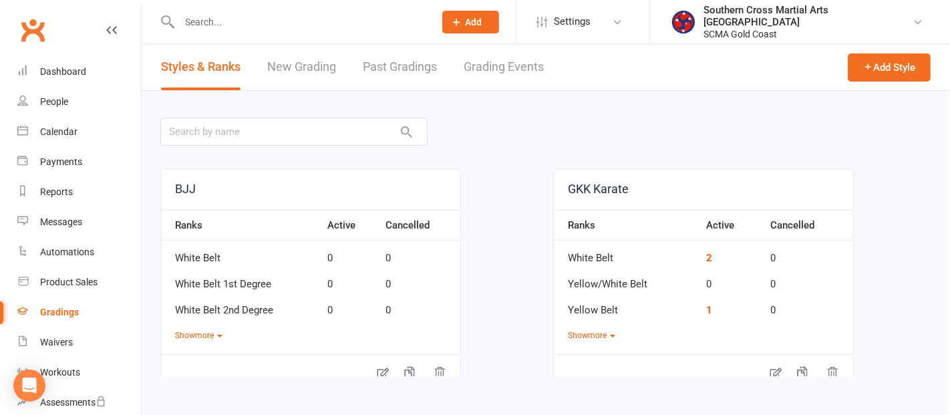
click at [486, 71] on link "Grading Events" at bounding box center [503, 67] width 80 height 46
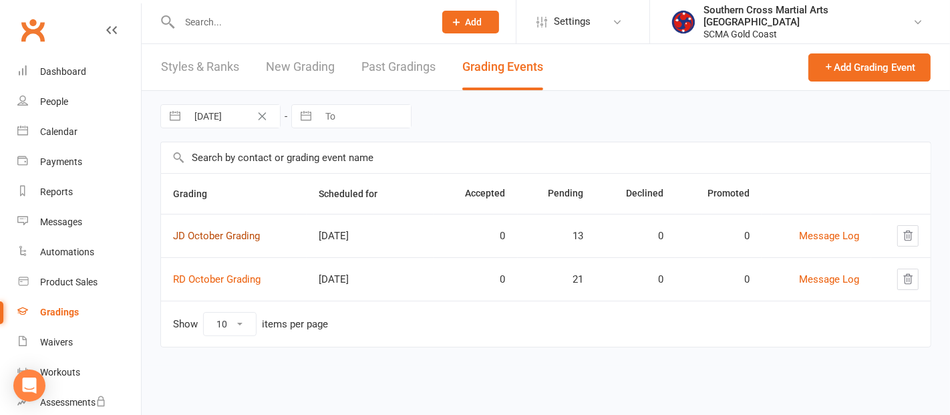
click at [226, 231] on link "JD October Grading" at bounding box center [216, 236] width 87 height 12
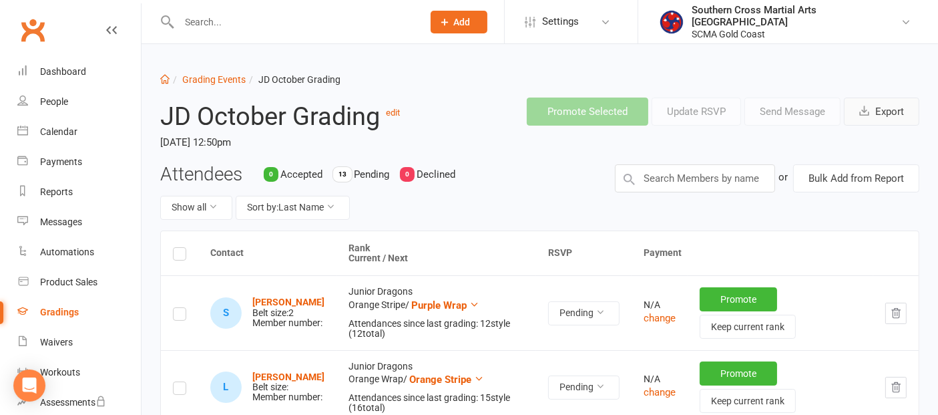
click at [881, 104] on button "Export" at bounding box center [881, 111] width 75 height 28
click at [202, 77] on link "Grading Events" at bounding box center [213, 79] width 63 height 11
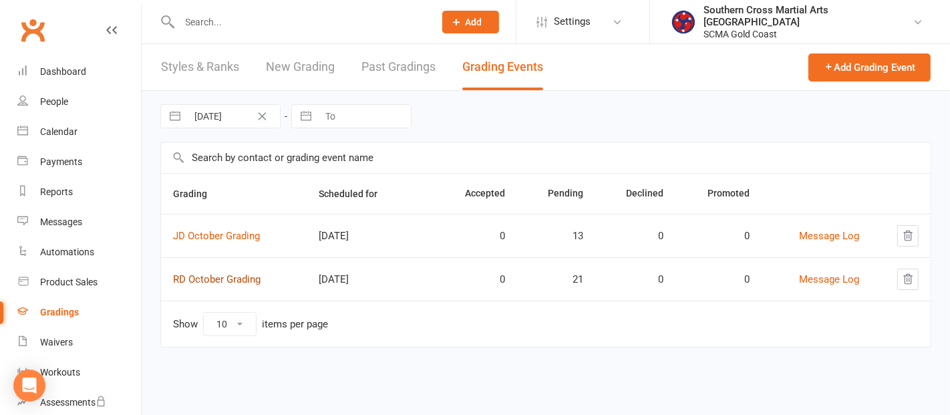
click at [209, 276] on link "RD October Grading" at bounding box center [216, 279] width 87 height 12
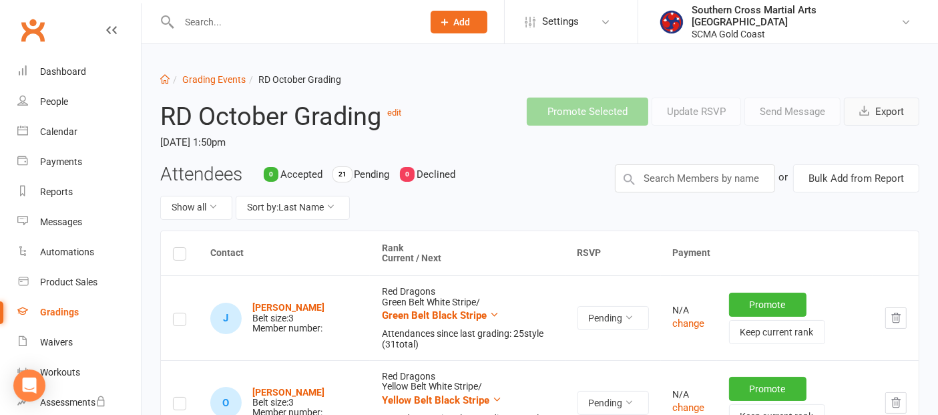
click at [898, 110] on button "Export" at bounding box center [881, 111] width 75 height 28
click at [881, 112] on button "Export" at bounding box center [881, 111] width 75 height 28
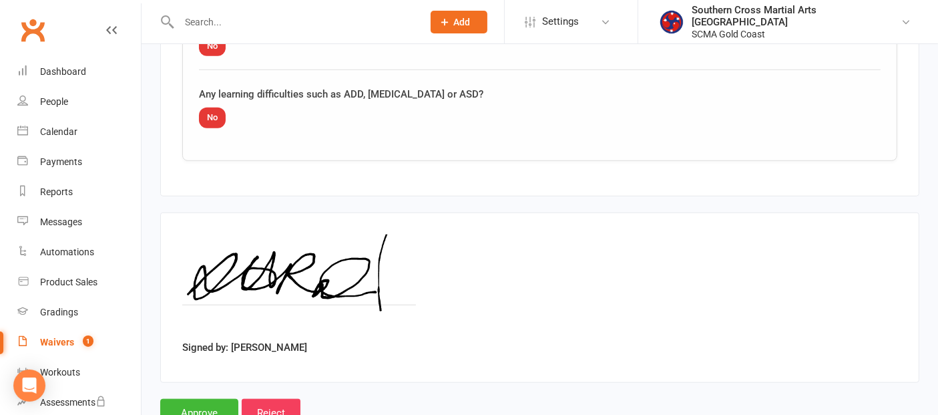
scroll to position [1181, 0]
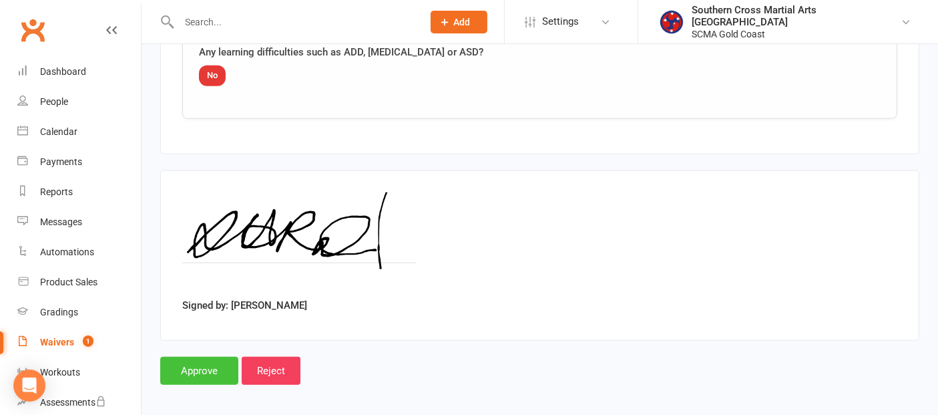
click at [196, 357] on input "Approve" at bounding box center [199, 371] width 78 height 28
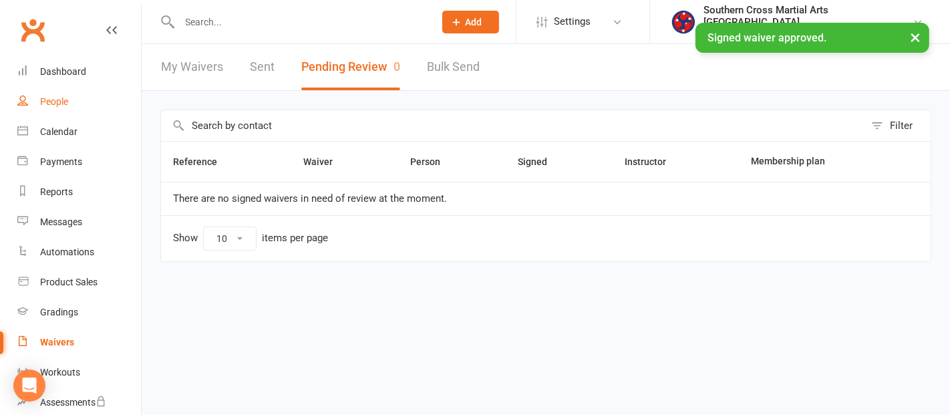
click at [61, 104] on div "People" at bounding box center [54, 101] width 28 height 11
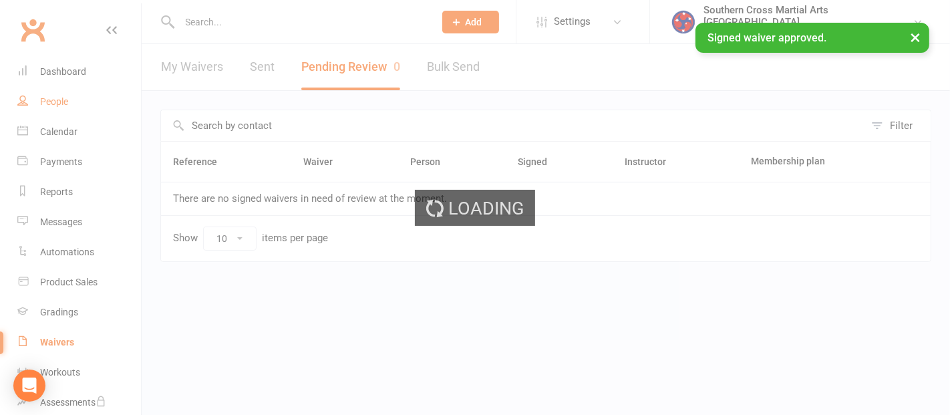
select select "100"
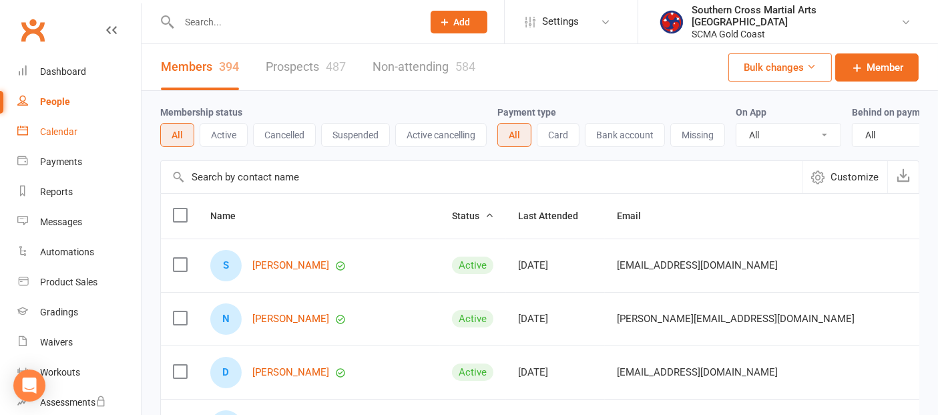
click at [54, 134] on div "Calendar" at bounding box center [58, 131] width 37 height 11
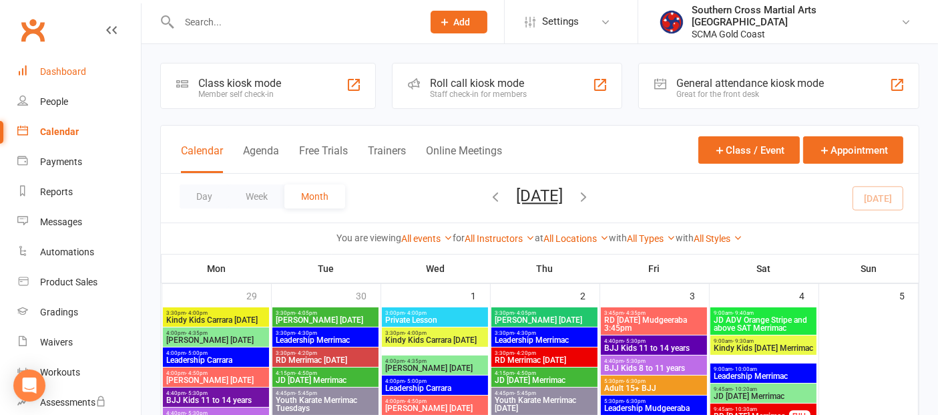
click at [58, 63] on link "Dashboard" at bounding box center [79, 72] width 124 height 30
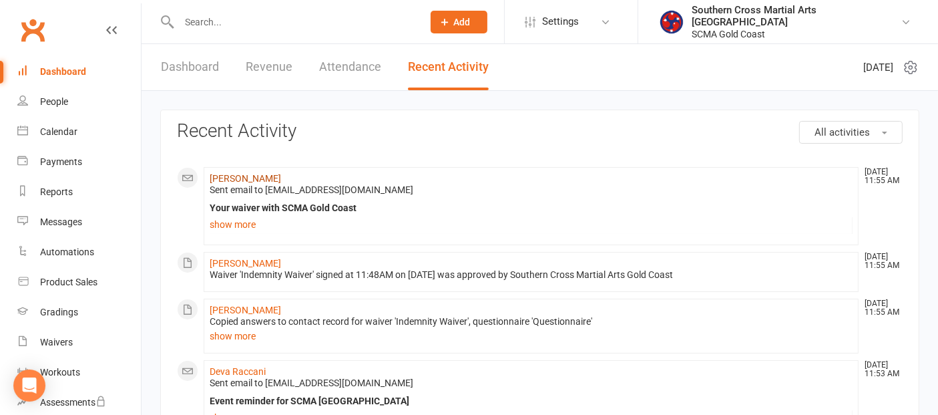
click at [244, 182] on link "Duncan Rangihuna" at bounding box center [245, 178] width 71 height 11
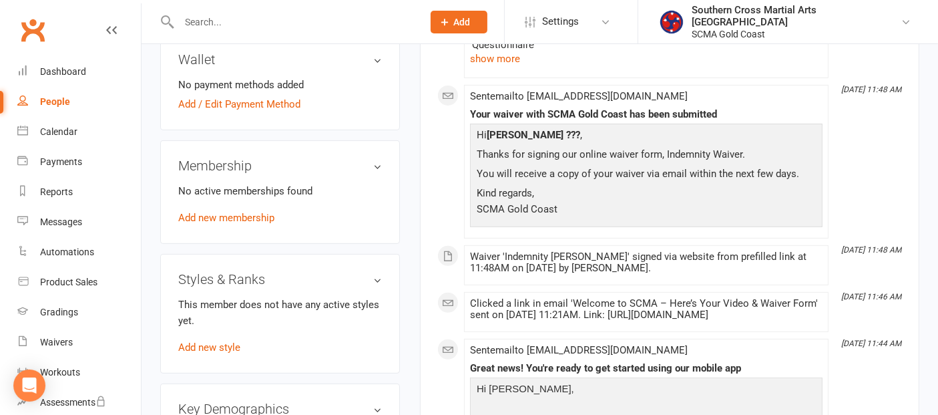
scroll to position [445, 0]
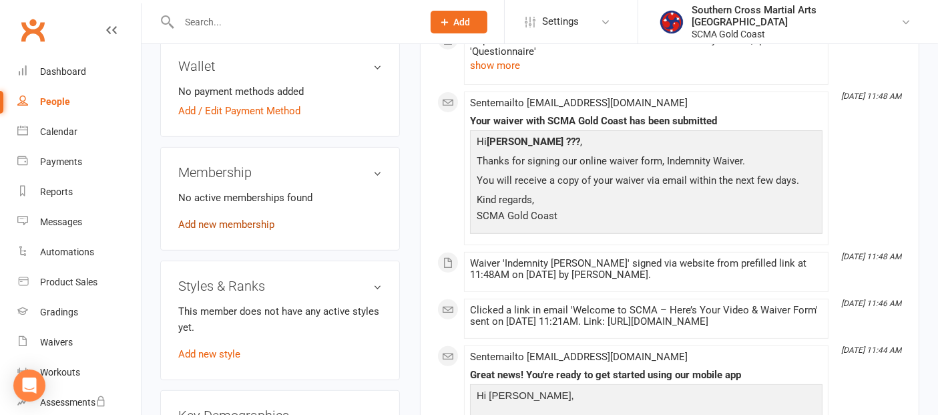
click at [252, 218] on link "Add new membership" at bounding box center [226, 224] width 96 height 12
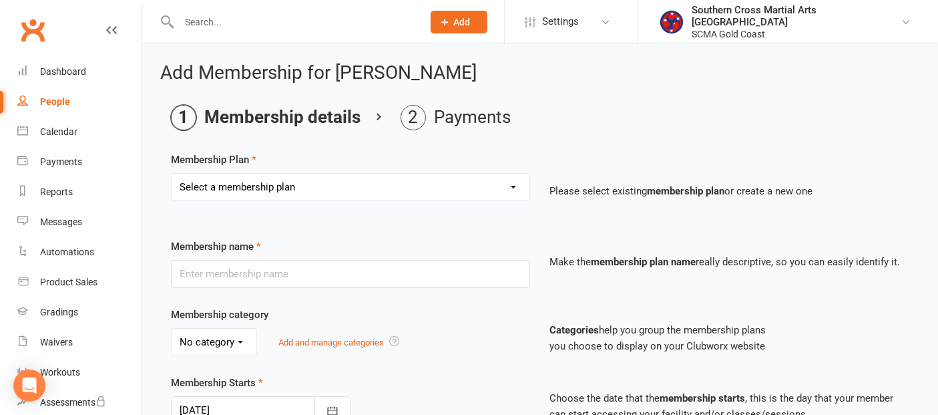
click at [451, 189] on select "Select a membership plan Create new Membership Plan General Monthly Weekly Basi…" at bounding box center [351, 187] width 358 height 27
select select "1"
click at [172, 174] on select "Select a membership plan Create new Membership Plan General Monthly Weekly Basi…" at bounding box center [351, 187] width 358 height 27
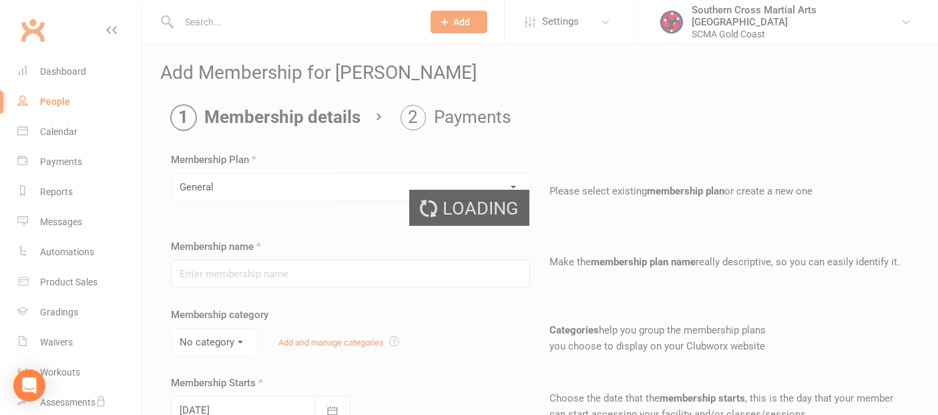
type input "General"
select select "2"
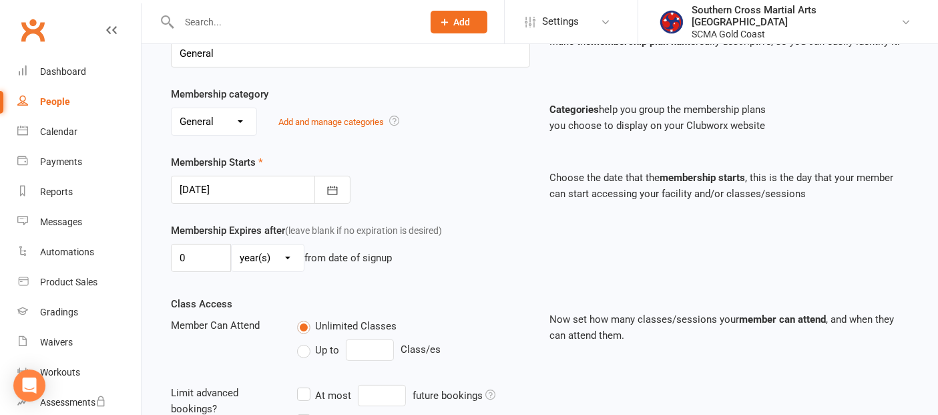
scroll to position [222, 0]
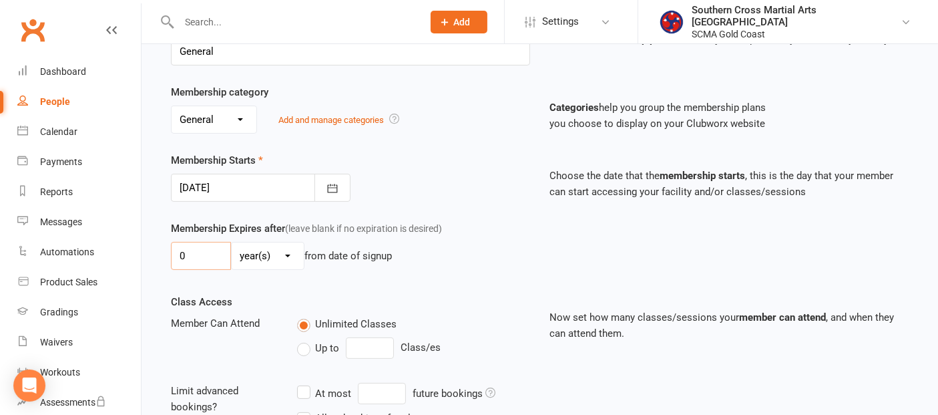
drag, startPoint x: 200, startPoint y: 254, endPoint x: 168, endPoint y: 254, distance: 32.1
click at [168, 254] on div "Membership Expires after (leave blank if no expiration is desired) 0 day(s) wee…" at bounding box center [350, 247] width 379 height 55
type input "2"
click at [246, 254] on select "day(s) week(s) month(s) year(s)" at bounding box center [268, 255] width 72 height 27
select select "1"
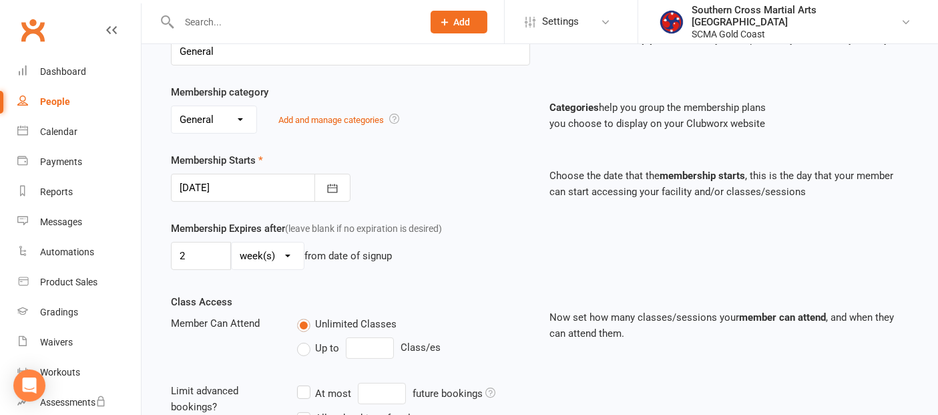
click at [232, 242] on select "day(s) week(s) month(s) year(s)" at bounding box center [268, 255] width 72 height 27
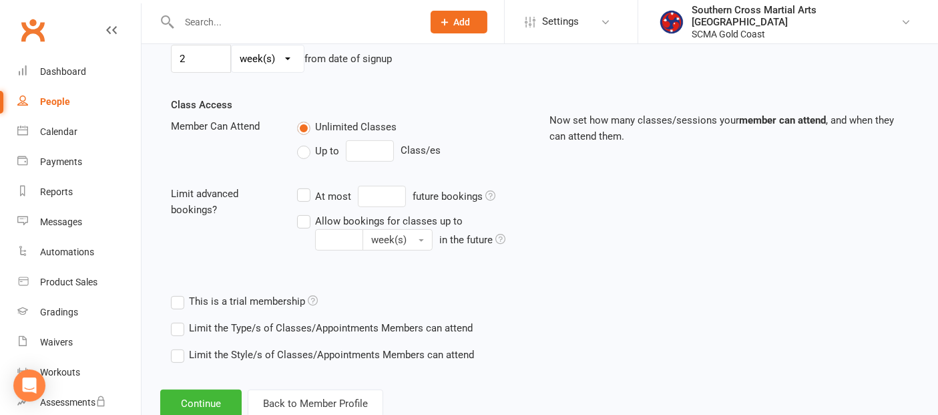
scroll to position [457, 0]
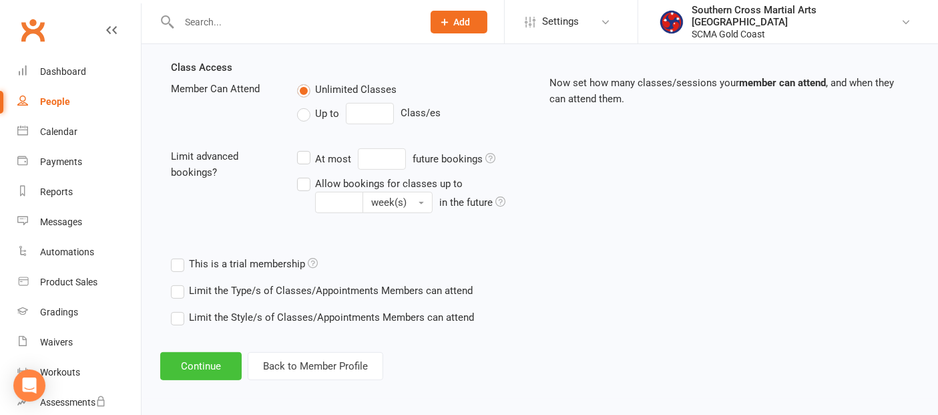
click at [192, 361] on button "Continue" at bounding box center [200, 366] width 81 height 28
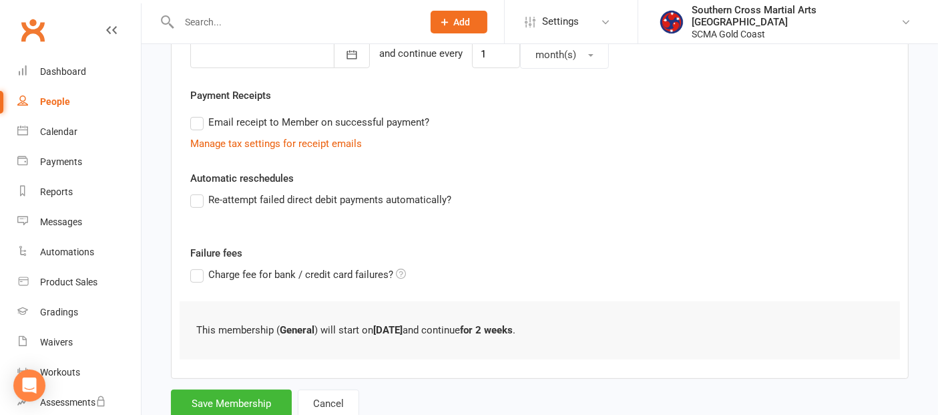
scroll to position [393, 0]
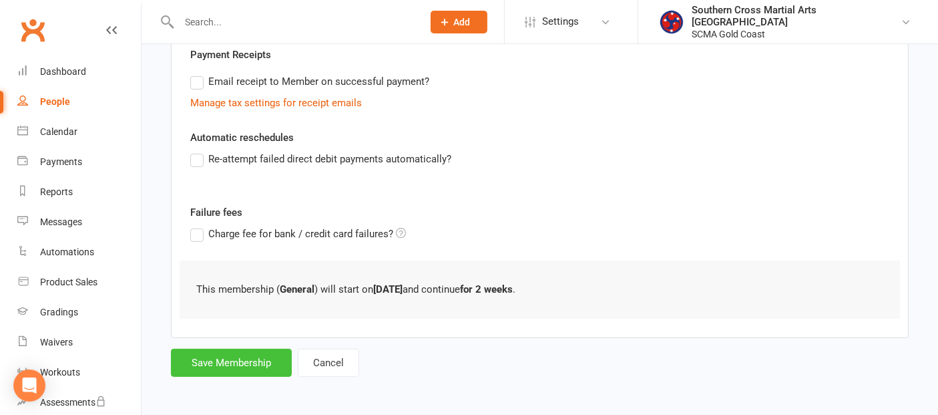
click at [231, 359] on button "Save Membership" at bounding box center [231, 363] width 121 height 28
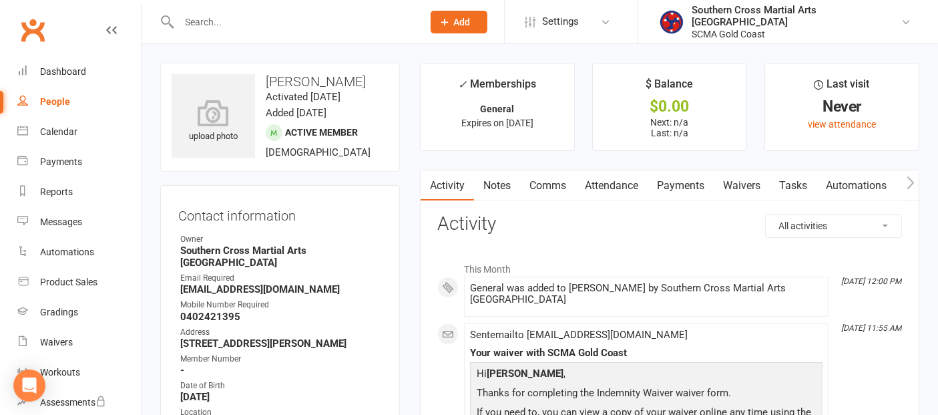
click at [905, 180] on button "button" at bounding box center [910, 185] width 17 height 30
click at [904, 181] on button "button" at bounding box center [910, 185] width 17 height 30
click at [899, 184] on link "Mobile App" at bounding box center [883, 185] width 72 height 31
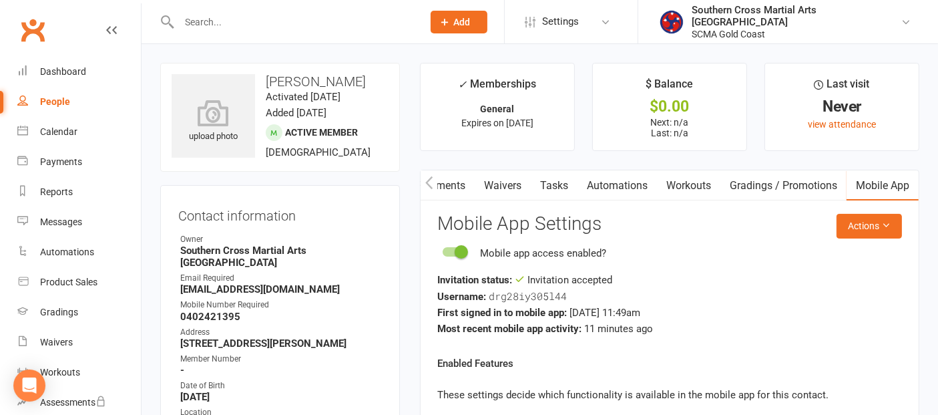
click at [429, 185] on icon "button" at bounding box center [428, 182] width 7 height 13
click at [428, 185] on icon "button" at bounding box center [428, 182] width 7 height 13
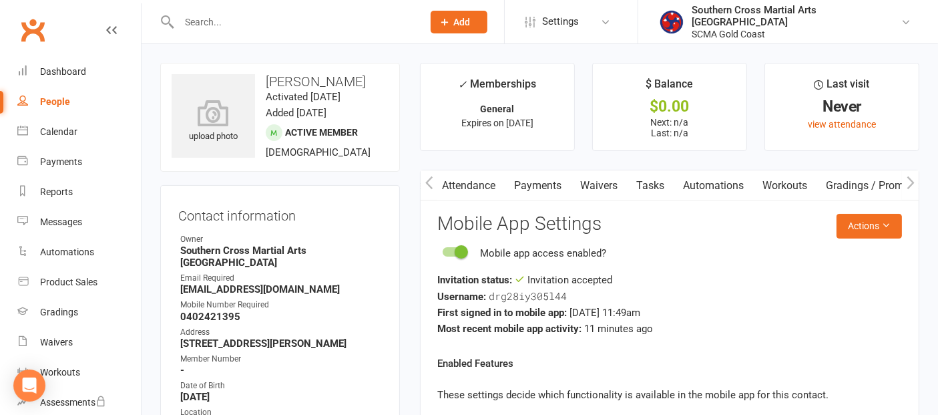
click at [428, 185] on icon "button" at bounding box center [428, 182] width 7 height 13
click at [634, 182] on link "Attendance" at bounding box center [612, 185] width 72 height 31
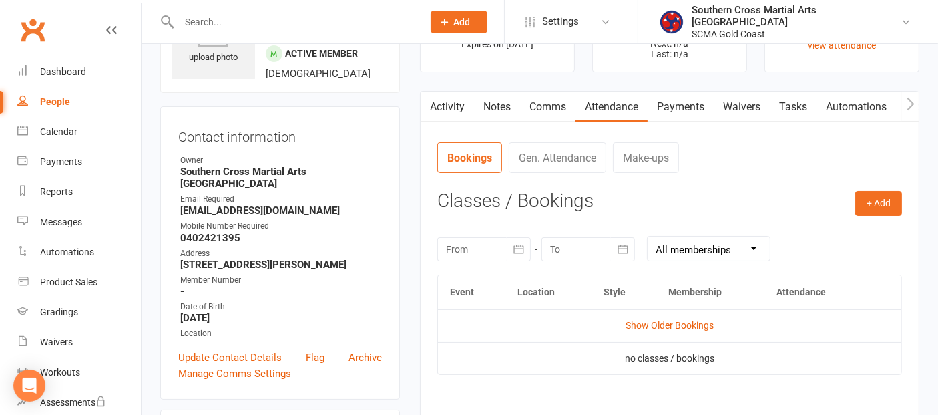
scroll to position [74, 0]
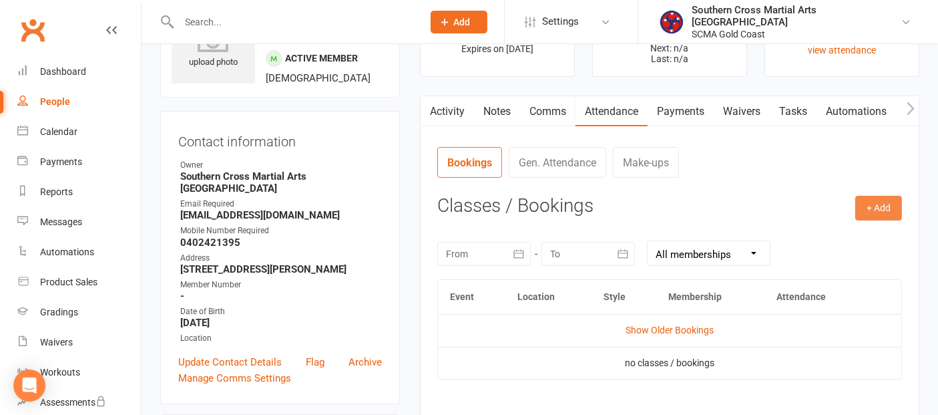
click at [889, 210] on button "+ Add" at bounding box center [878, 208] width 47 height 24
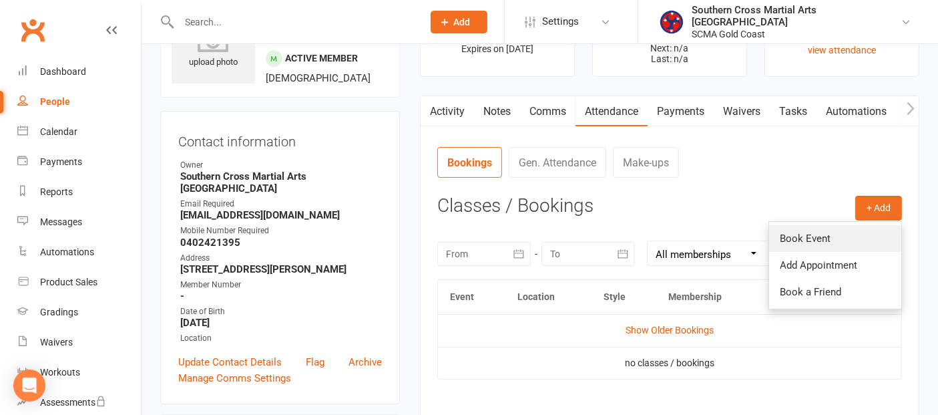
click at [855, 228] on link "Book Event" at bounding box center [835, 238] width 132 height 27
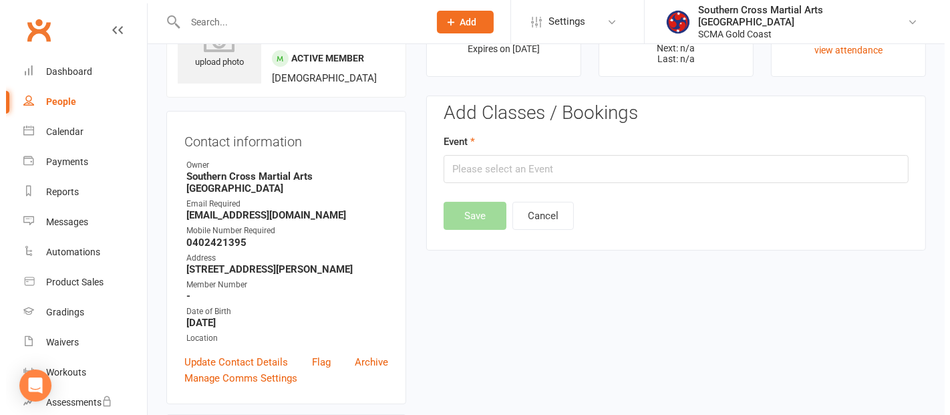
scroll to position [102, 0]
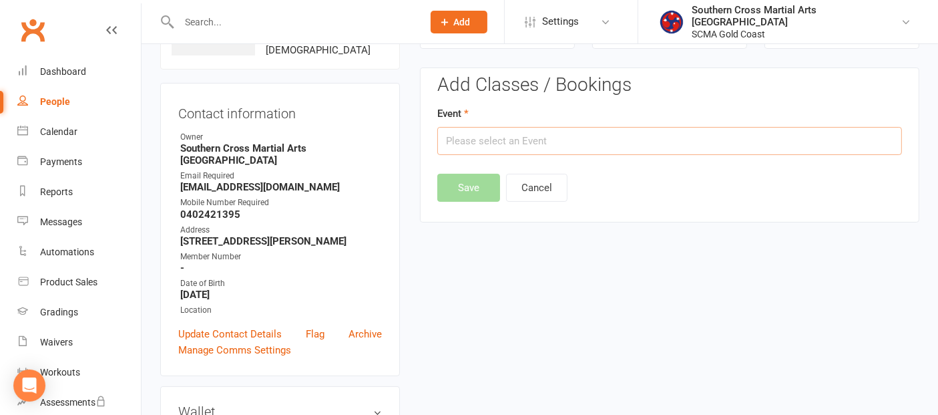
click at [473, 140] on input "text" at bounding box center [669, 141] width 465 height 28
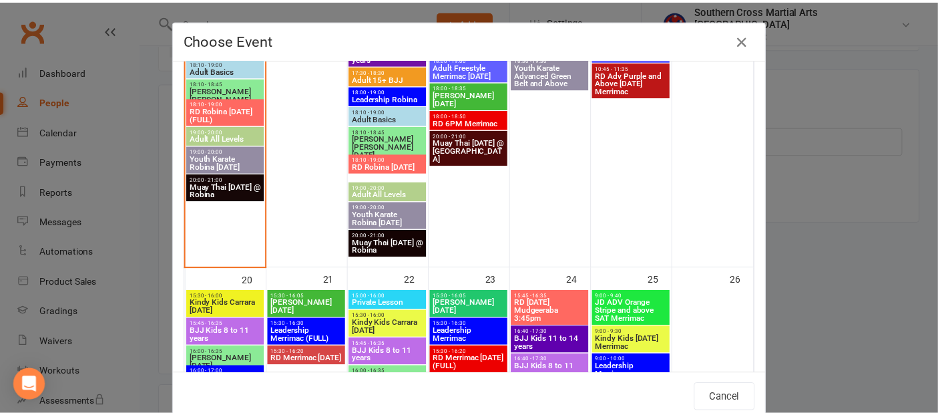
scroll to position [1112, 0]
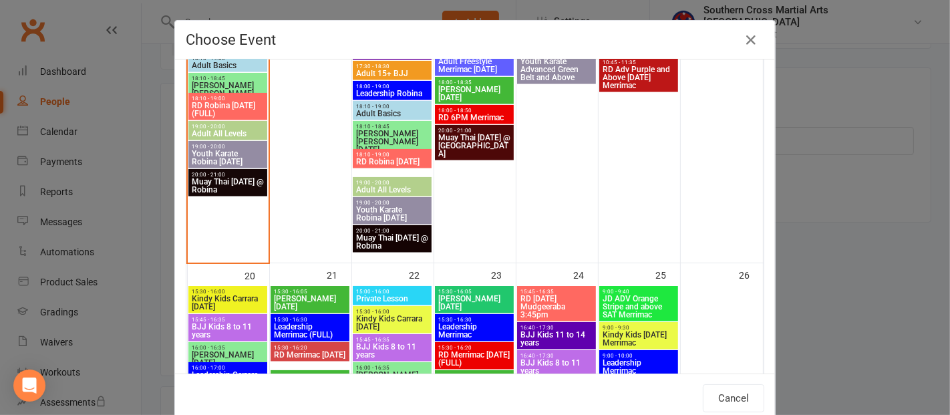
click at [215, 132] on span "Adult All Levels" at bounding box center [227, 134] width 73 height 8
type input "Adult All Levels - Oct 13, 2025 7:00:00 PM"
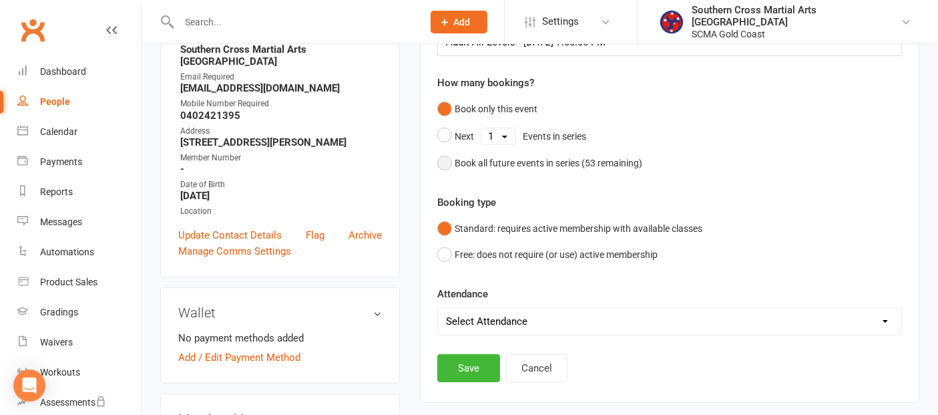
scroll to position [325, 0]
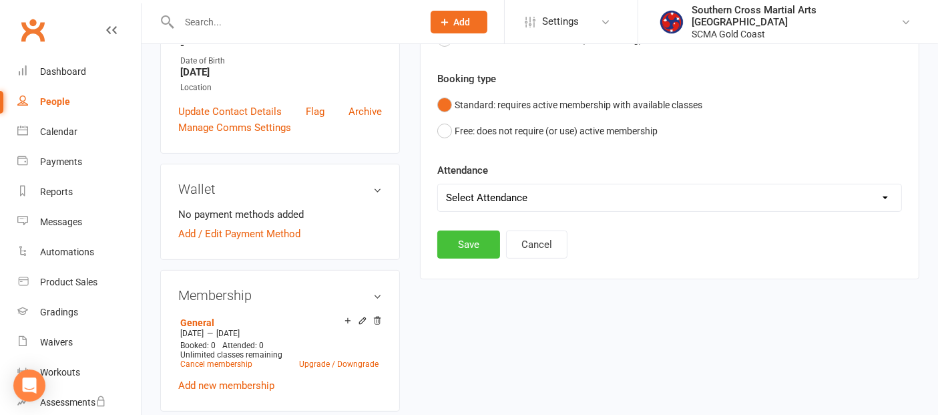
click at [465, 247] on button "Save" at bounding box center [468, 244] width 63 height 28
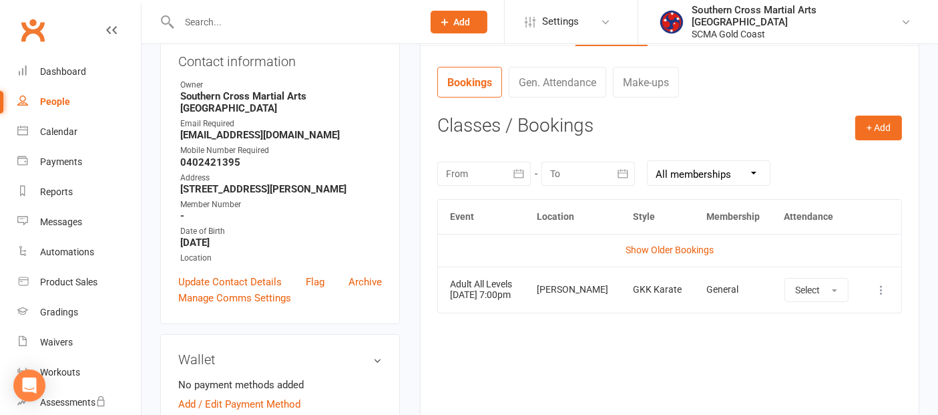
scroll to position [0, 0]
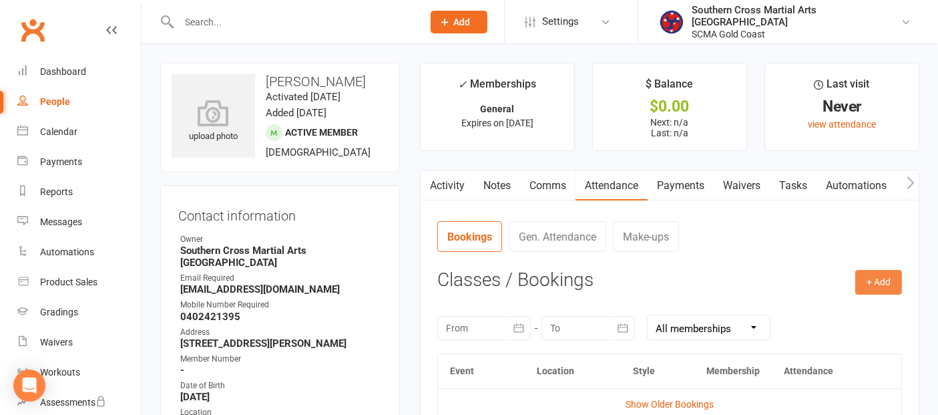
click at [875, 274] on button "+ Add" at bounding box center [878, 282] width 47 height 24
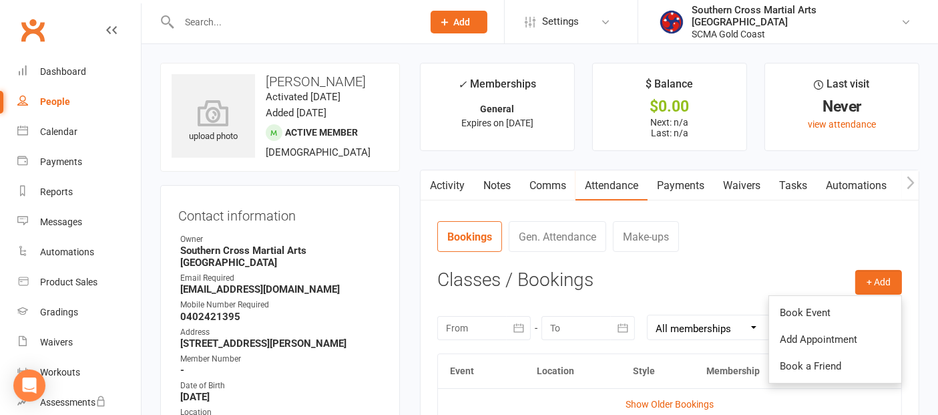
click at [818, 303] on link "Book Event" at bounding box center [835, 312] width 132 height 27
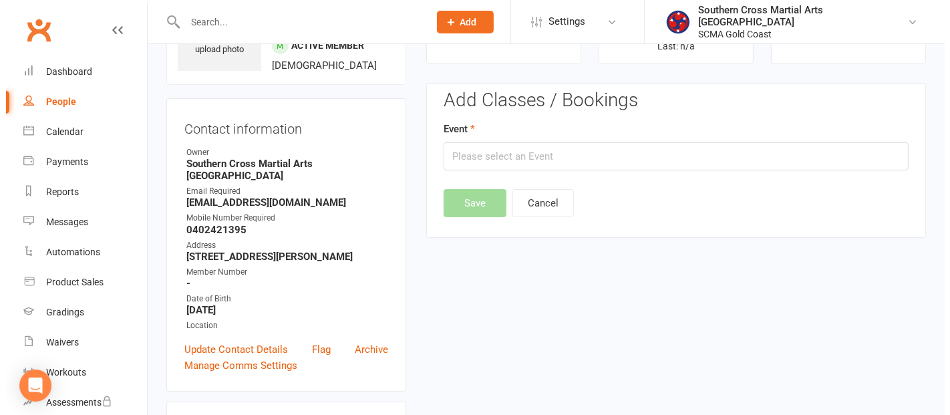
scroll to position [102, 0]
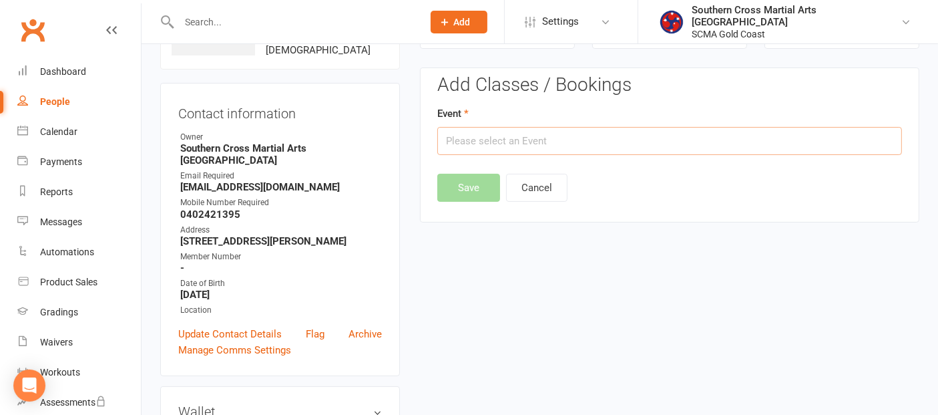
click at [466, 140] on input "text" at bounding box center [669, 141] width 465 height 28
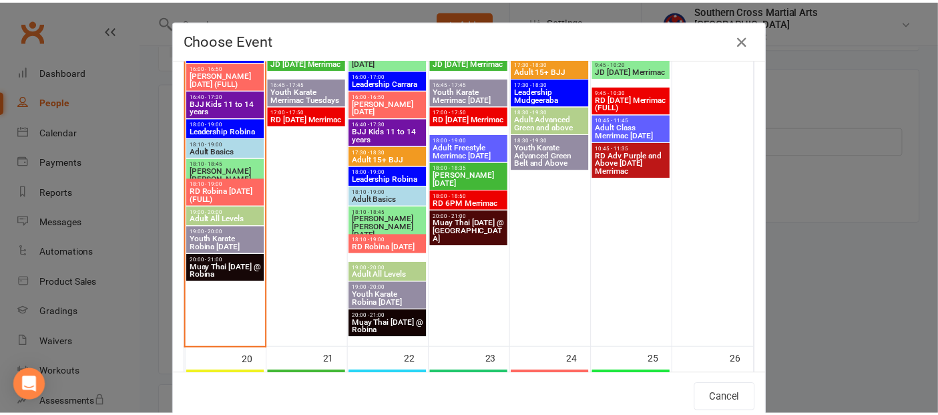
scroll to position [1038, 0]
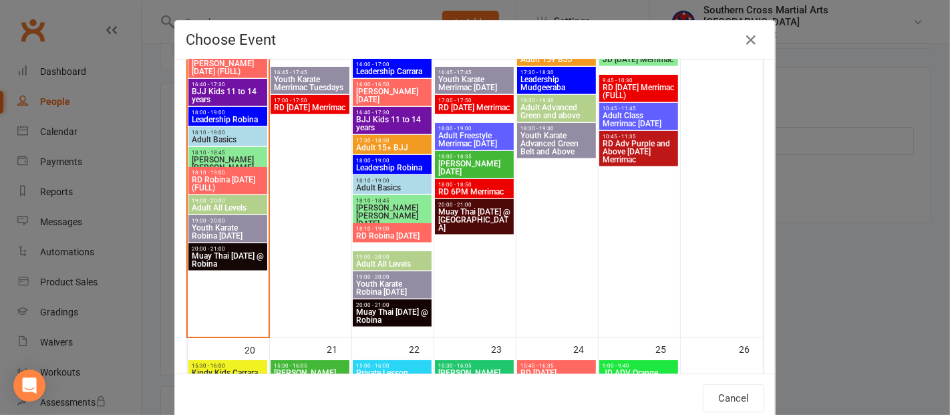
click at [226, 257] on span "Muay Thai [DATE] @ Robina" at bounding box center [227, 260] width 73 height 16
type input "Muay Thai Monday @ Robina - Oct 13, 2025 8:00:00 PM"
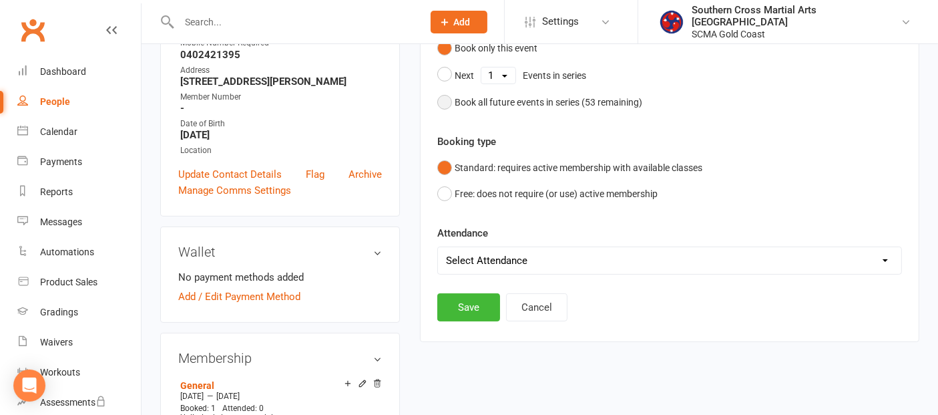
scroll to position [399, 0]
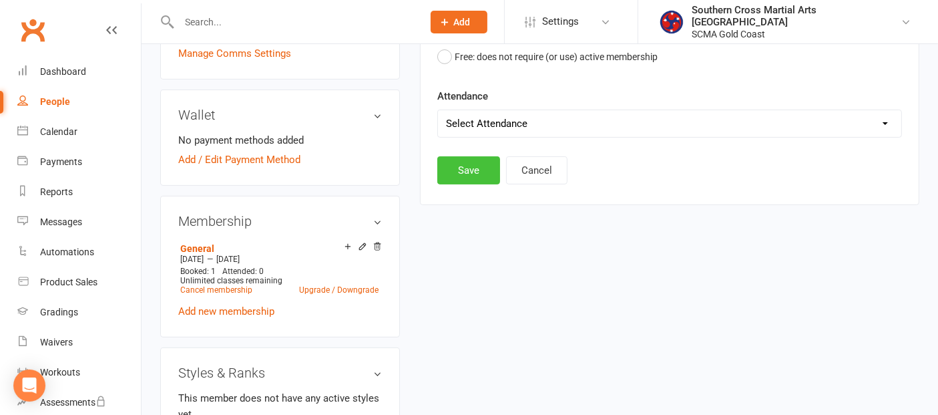
click at [475, 180] on button "Save" at bounding box center [468, 170] width 63 height 28
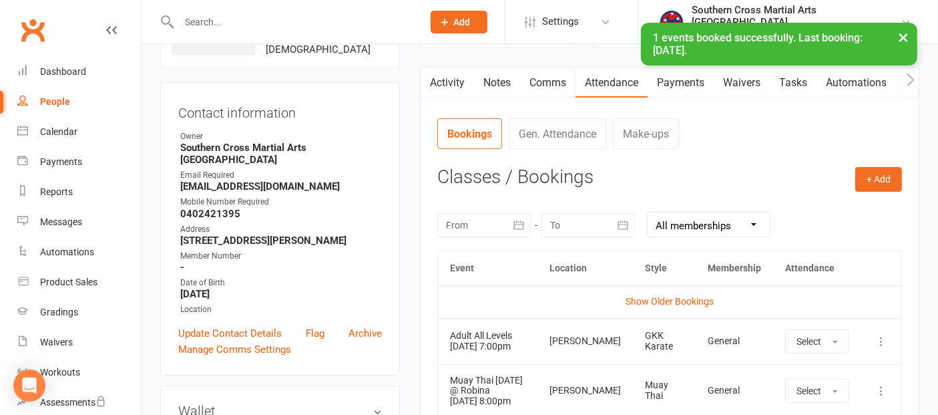
scroll to position [102, 0]
click at [78, 75] on div "Dashboard" at bounding box center [63, 71] width 46 height 11
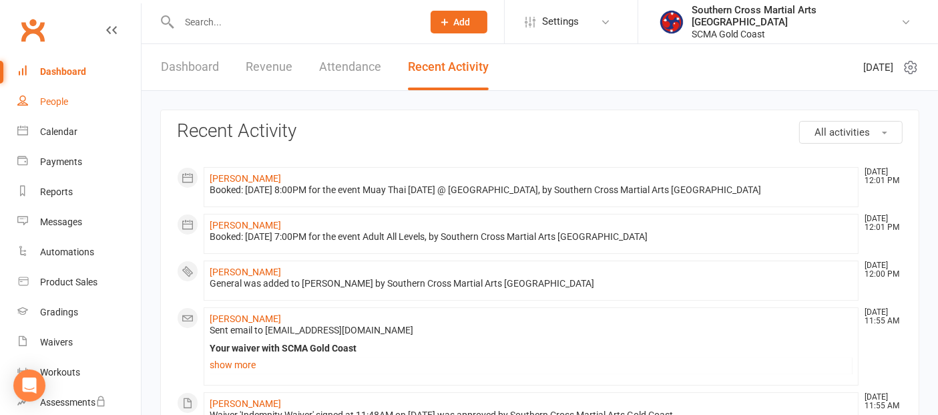
click at [58, 101] on div "People" at bounding box center [54, 101] width 28 height 11
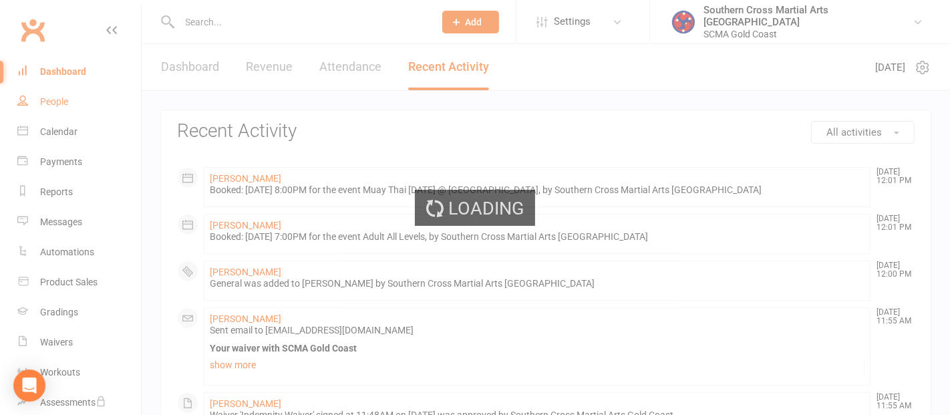
select select "100"
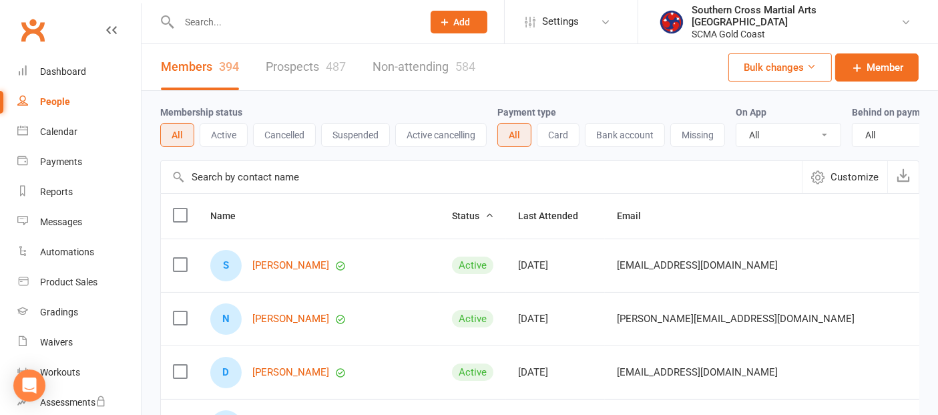
click at [308, 191] on input "text" at bounding box center [481, 177] width 641 height 32
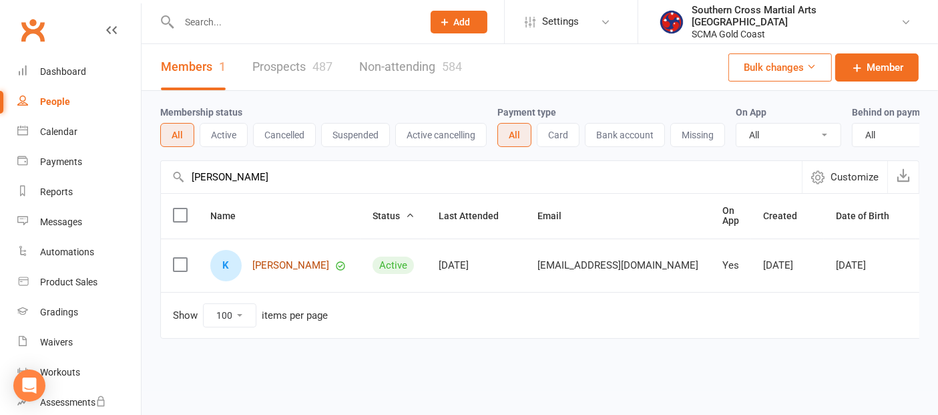
type input "Kieth"
click at [287, 271] on link "[PERSON_NAME]" at bounding box center [290, 265] width 77 height 11
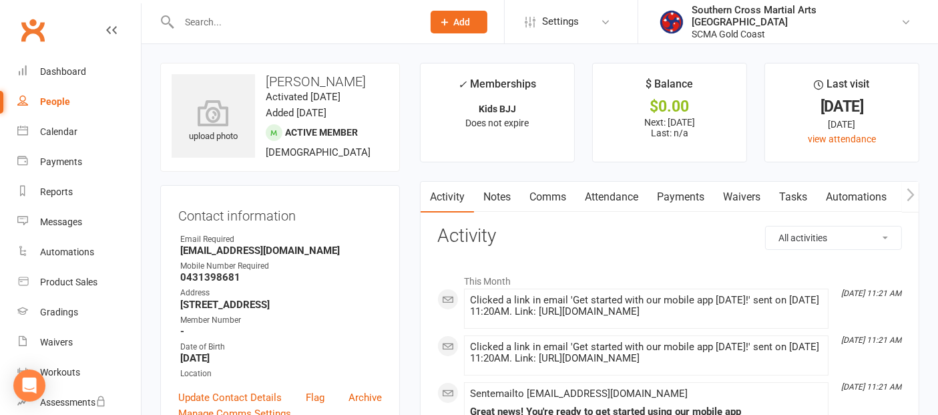
click at [542, 200] on link "Comms" at bounding box center [547, 197] width 55 height 31
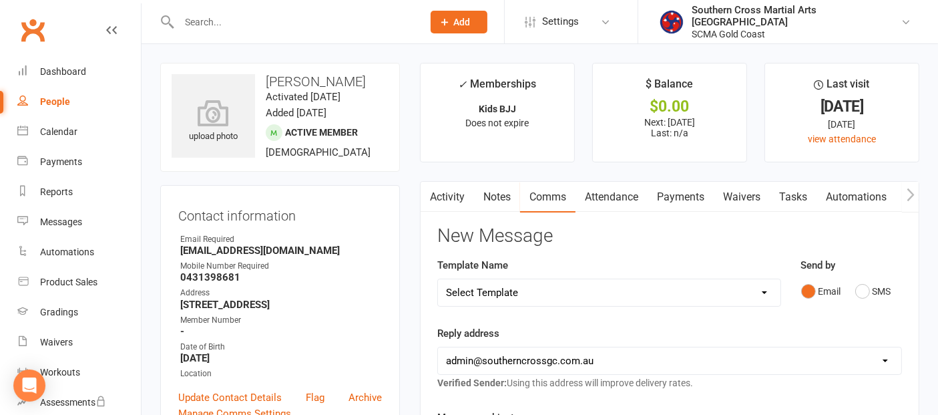
click at [620, 285] on select "Select Template [Email] 11 reasons [Email] 18 Bday [Email] 1 Week no training […" at bounding box center [609, 292] width 343 height 27
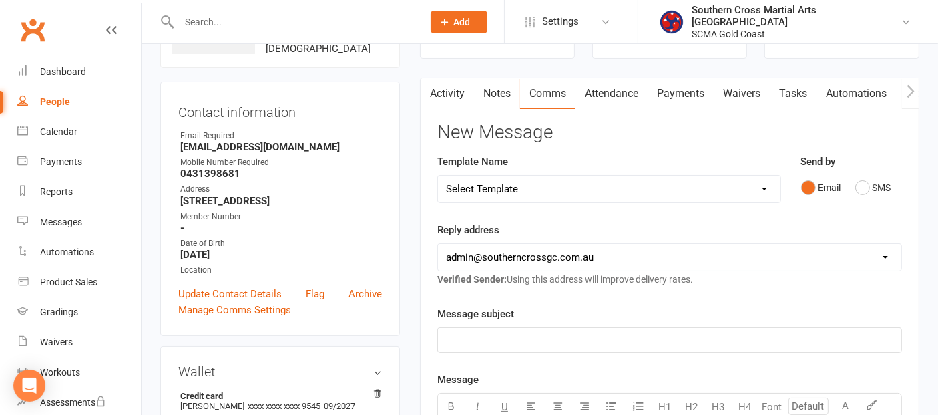
scroll to position [74, 0]
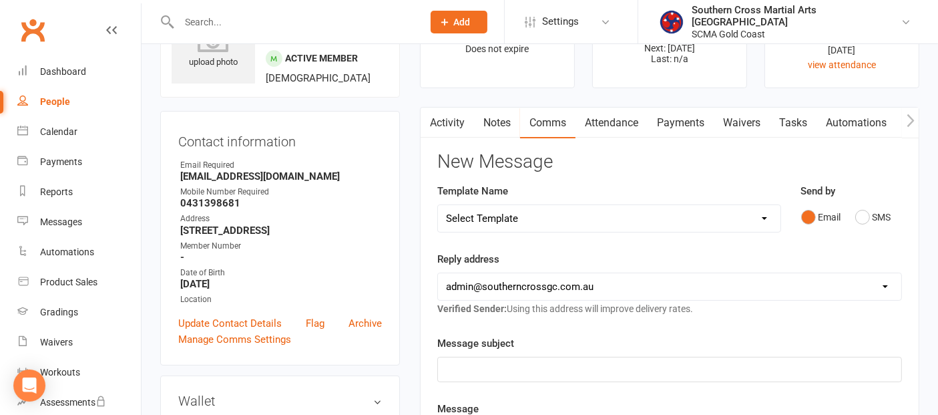
click at [560, 213] on select "Select Template [Email] 11 reasons [Email] 18 Bday [Email] 1 Week no training […" at bounding box center [609, 218] width 343 height 27
select select "118"
click at [438, 205] on select "Select Template [Email] 11 reasons [Email] 18 Bday [Email] 1 Week no training […" at bounding box center [609, 218] width 343 height 27
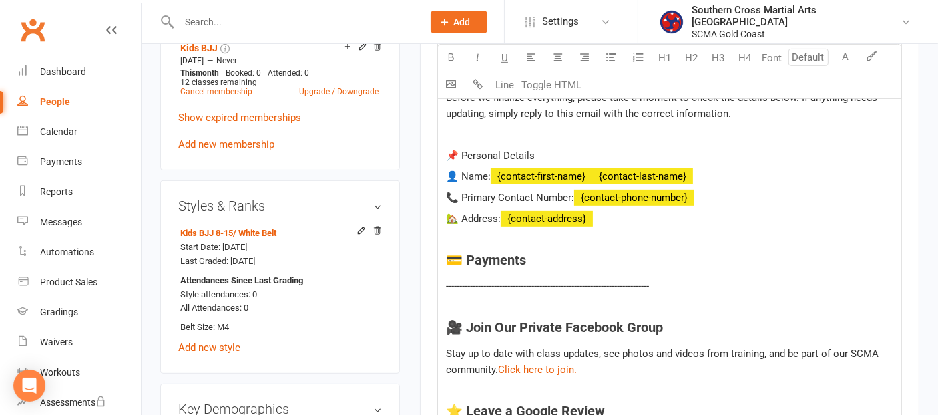
scroll to position [593, 0]
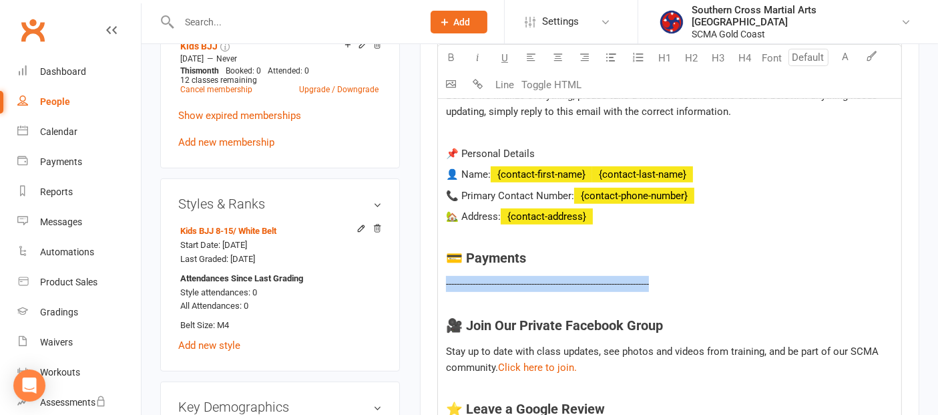
drag, startPoint x: 664, startPoint y: 280, endPoint x: 441, endPoint y: 288, distance: 223.2
click at [441, 288] on div "Hi ﻿ {contact-first-name} Welcome to Southern Cross Martial Arts! We’re excited…" at bounding box center [669, 308] width 463 height 700
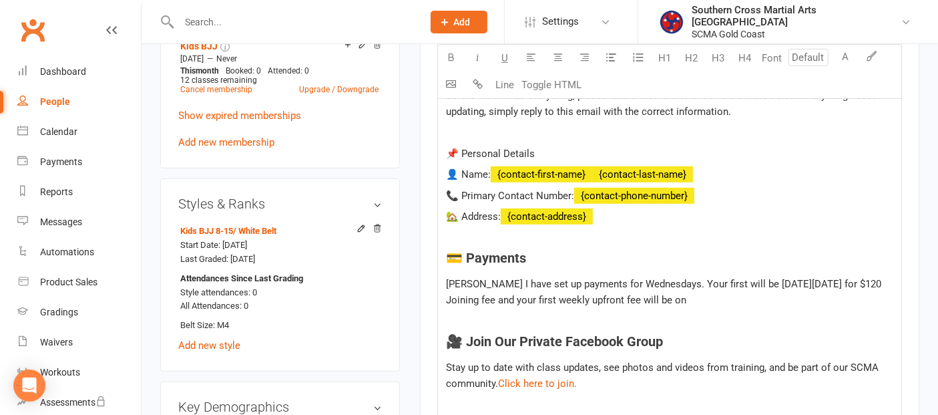
click at [884, 281] on span "Angela I have set up payments for Wednesdays. Your first will be this Wednesday…" at bounding box center [665, 292] width 438 height 28
click at [884, 279] on span "Angela I have set up payments for Wednesdays. Your first will be this Wednesday…" at bounding box center [665, 292] width 438 height 28
click at [860, 281] on span "Angela I have set up payments for Wednesdays. Your first will be this Wednesday…" at bounding box center [653, 292] width 414 height 28
click at [655, 298] on span "Angela I have set up payments for Wednesdays. Your first will be this Wednesday…" at bounding box center [665, 292] width 438 height 28
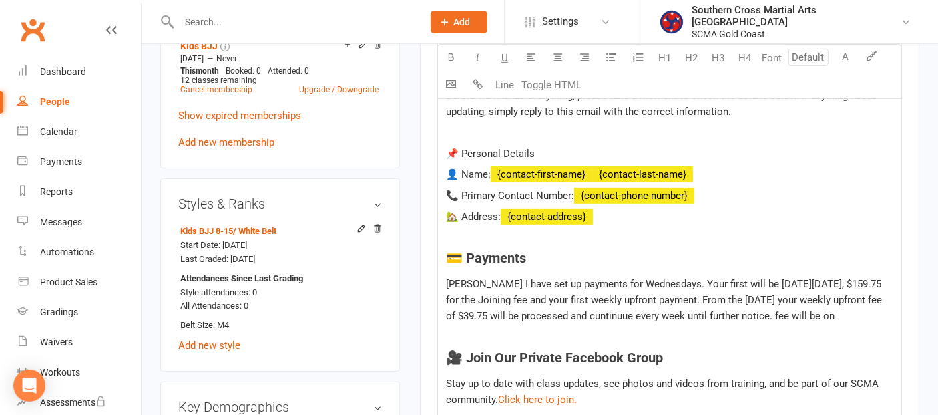
drag, startPoint x: 837, startPoint y: 314, endPoint x: 776, endPoint y: 314, distance: 61.4
click at [776, 314] on p "Angela I have set up payments for Wednesdays. Your first will be this Wednesday…" at bounding box center [669, 300] width 447 height 48
click at [618, 325] on div "Hi ﻿ {contact-first-name} Welcome to Southern Cross Martial Arts! We’re excited…" at bounding box center [669, 324] width 463 height 732
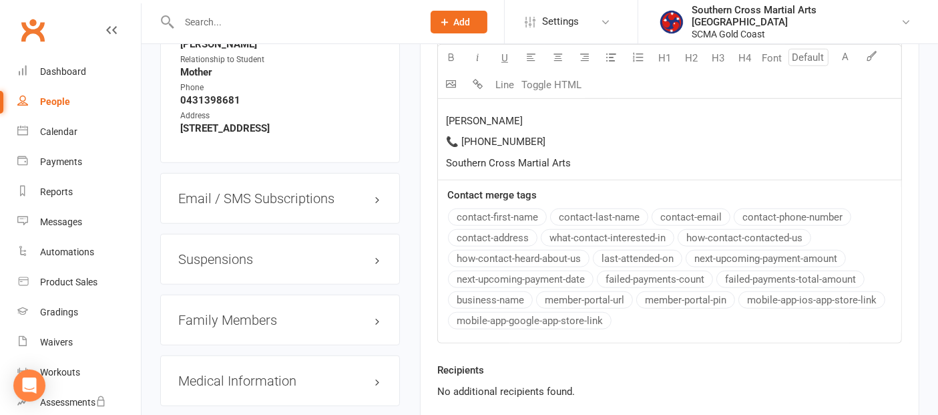
scroll to position [1261, 0]
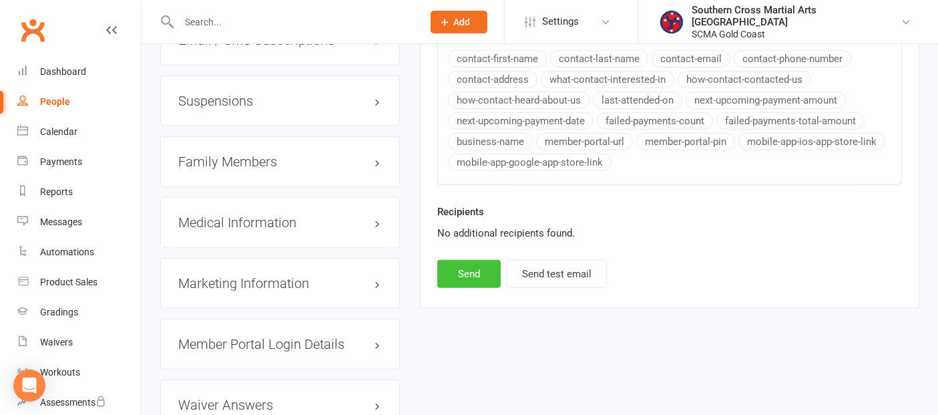
click at [479, 268] on button "Send" at bounding box center [468, 274] width 63 height 28
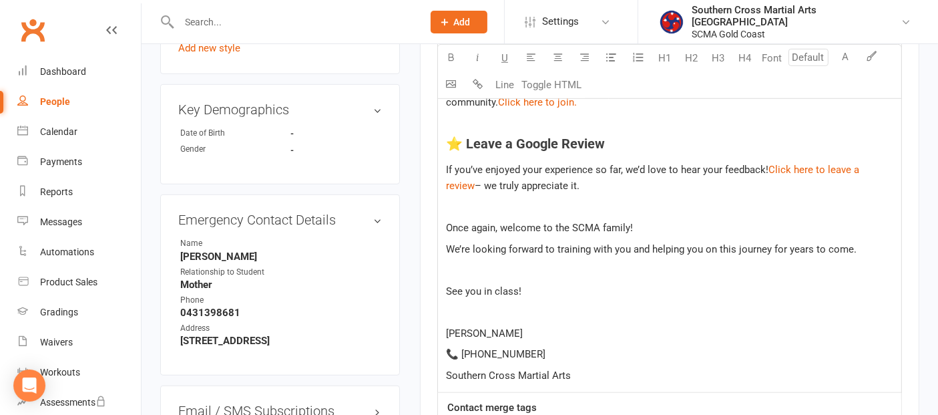
select select
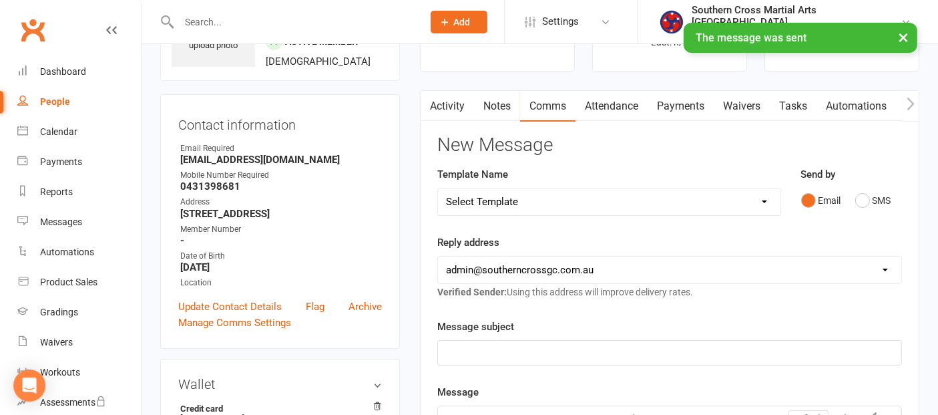
scroll to position [0, 0]
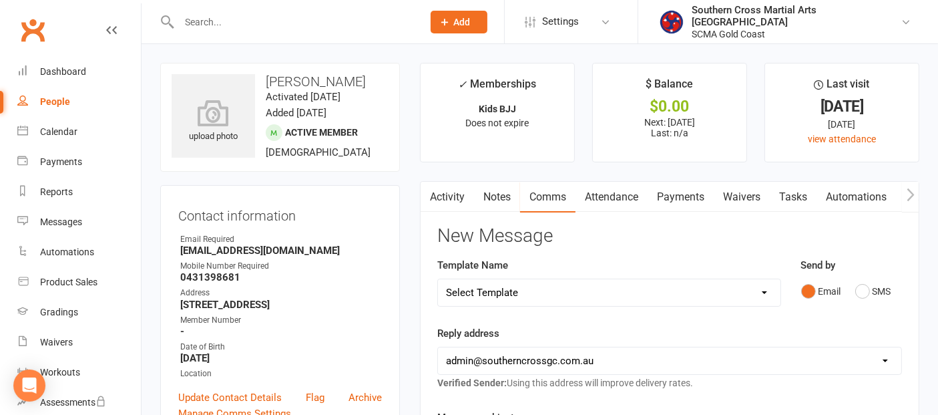
click at [678, 190] on link "Payments" at bounding box center [681, 197] width 66 height 31
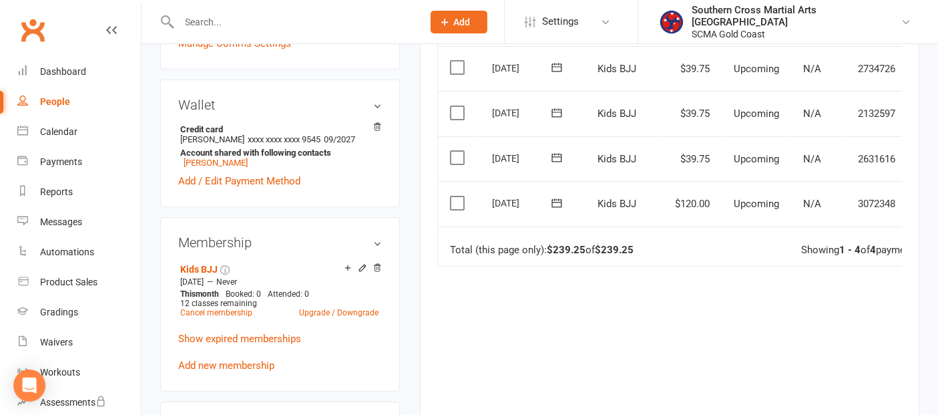
scroll to position [371, 0]
click at [458, 199] on label at bounding box center [459, 202] width 18 height 13
click at [458, 196] on input "checkbox" at bounding box center [454, 196] width 9 height 0
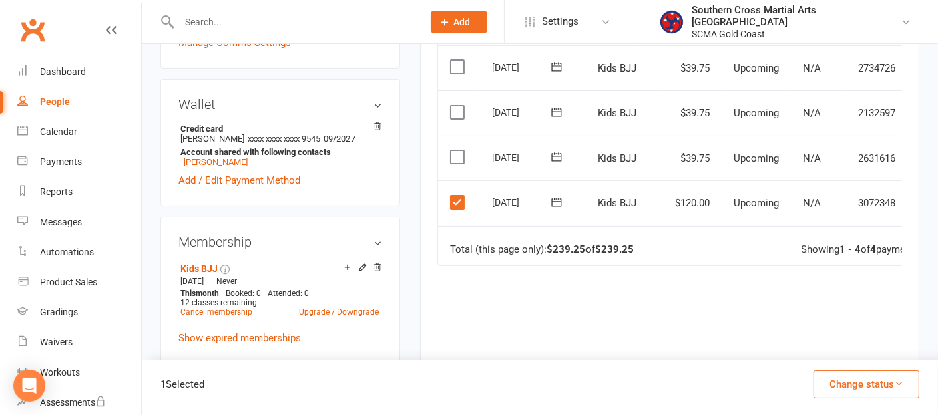
click at [899, 386] on icon "button" at bounding box center [899, 383] width 10 height 10
click at [620, 308] on div "Due Contact Membership Amount Status History Invoice # Select this 05 Nov 2025 …" at bounding box center [669, 224] width 465 height 428
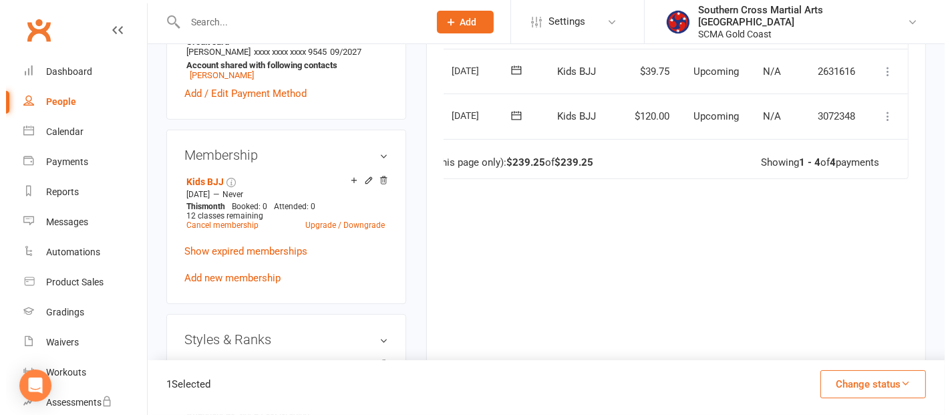
scroll to position [445, 0]
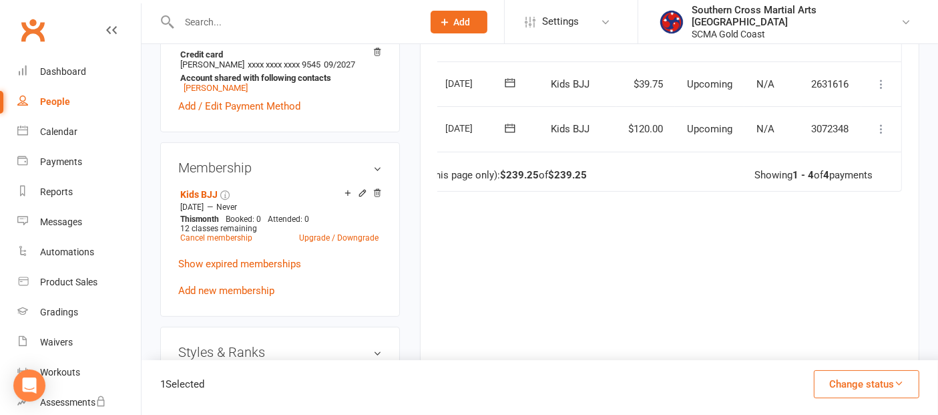
click at [881, 125] on icon at bounding box center [881, 128] width 13 height 13
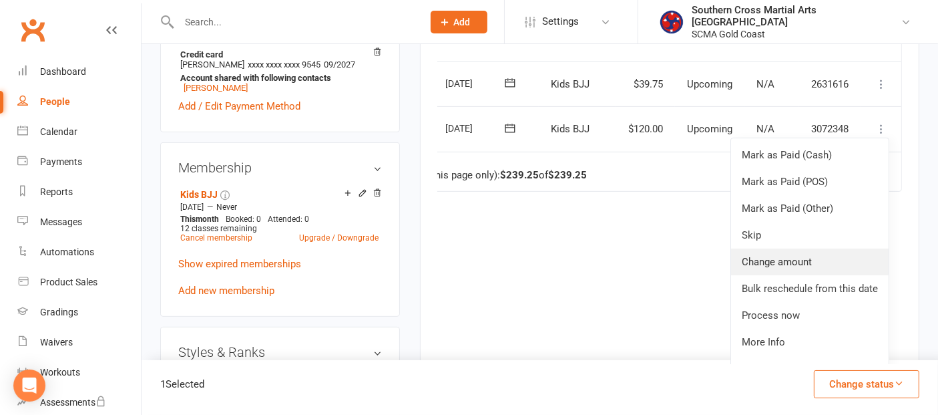
click at [783, 254] on link "Change amount" at bounding box center [810, 261] width 158 height 27
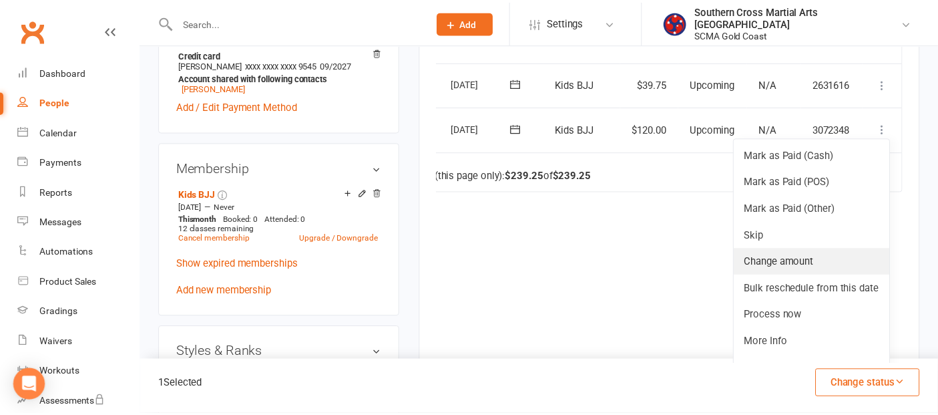
scroll to position [0, 39]
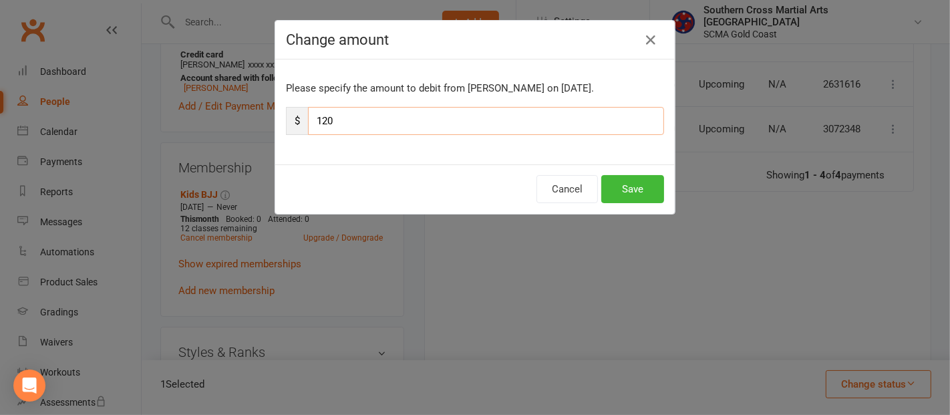
drag, startPoint x: 361, startPoint y: 123, endPoint x: 317, endPoint y: 118, distance: 44.3
click at [317, 118] on input "120" at bounding box center [486, 121] width 356 height 28
type input "159.75"
click at [614, 184] on button "Save" at bounding box center [632, 189] width 63 height 28
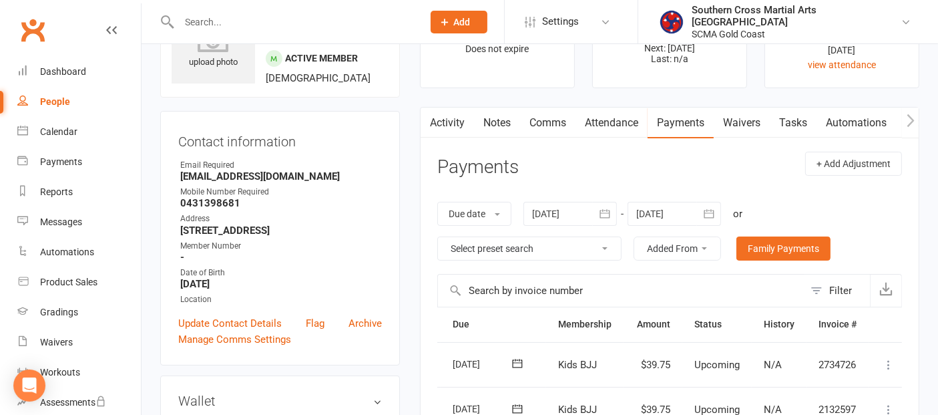
scroll to position [74, 0]
click at [57, 69] on div "Dashboard" at bounding box center [63, 71] width 46 height 11
